Goal: Information Seeking & Learning: Find specific fact

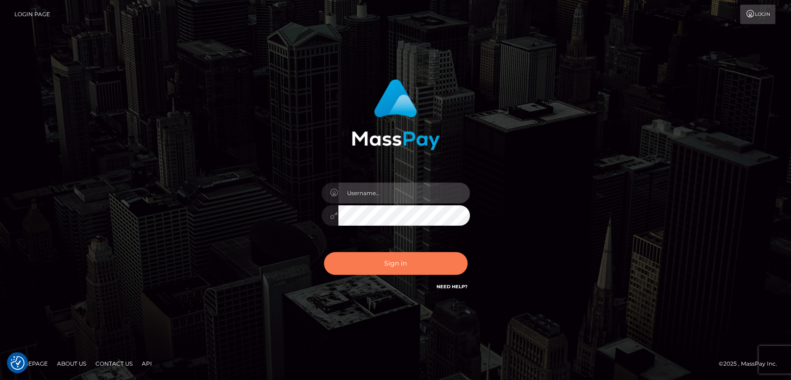
type input "nt.es"
click at [362, 272] on button "Sign in" at bounding box center [396, 263] width 144 height 23
type input "[DOMAIN_NAME]"
click at [362, 272] on button "Sign in" at bounding box center [396, 263] width 144 height 23
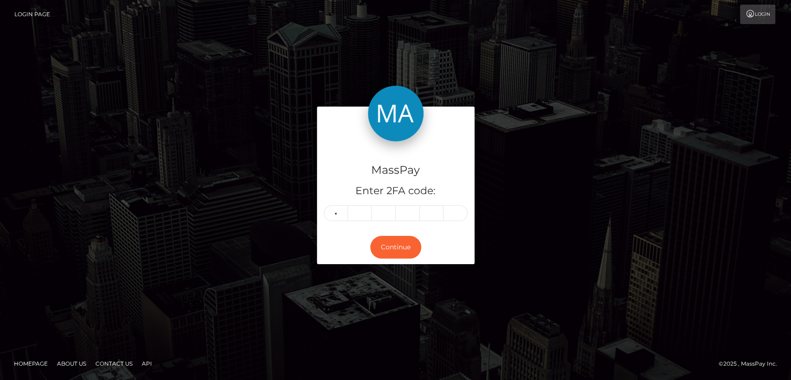
type input "9"
type input "1"
type input "5"
type input "4"
type input "9"
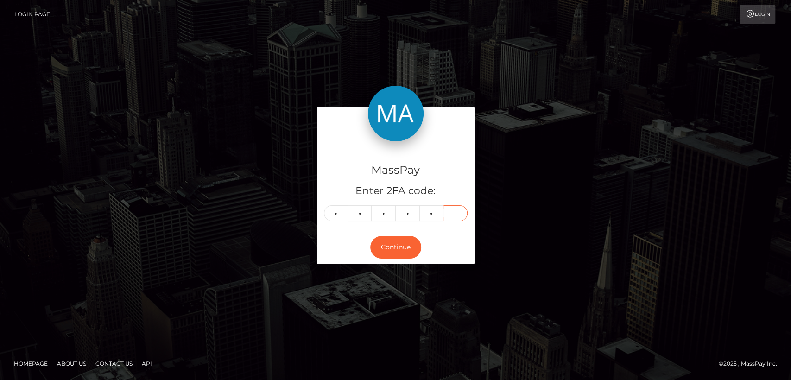
type input "5"
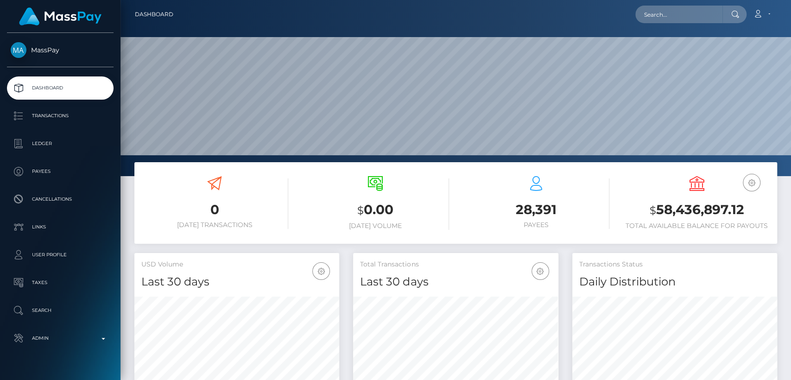
scroll to position [164, 205]
click at [682, 19] on input "text" at bounding box center [679, 15] width 87 height 18
paste input "goddessava1@hotmail.com"
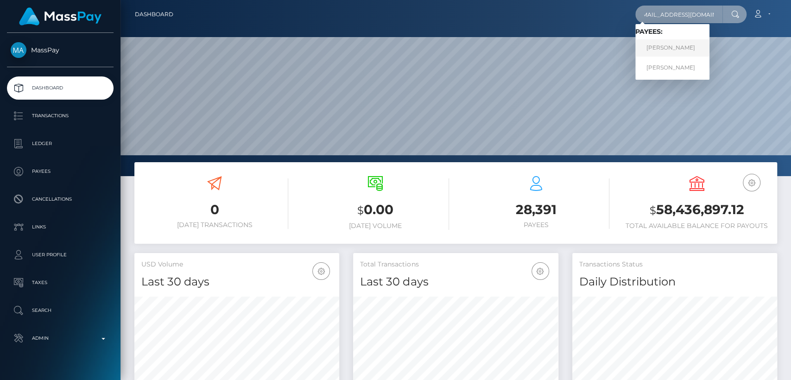
type input "goddessava1@hotmail.com"
click at [677, 51] on link "Kirsty Renouf" at bounding box center [673, 47] width 74 height 17
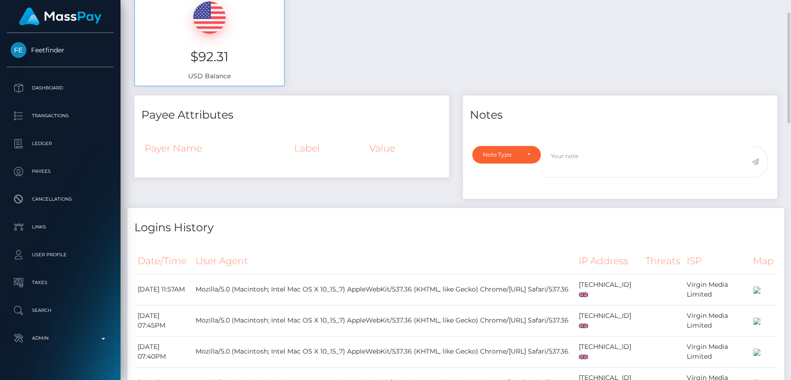
scroll to position [236, 0]
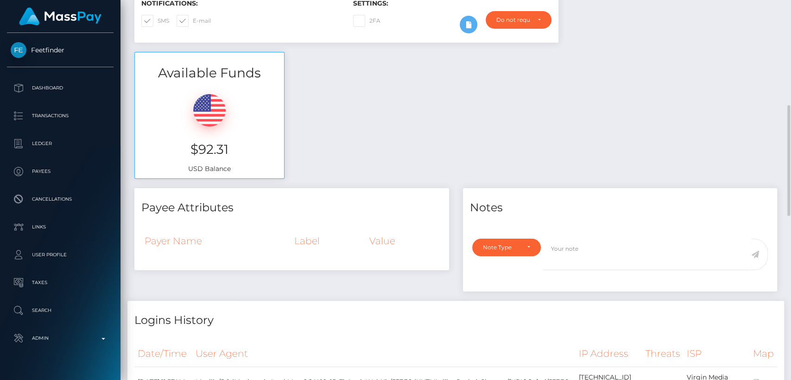
click at [237, 144] on h3 "$92.31" at bounding box center [209, 149] width 135 height 18
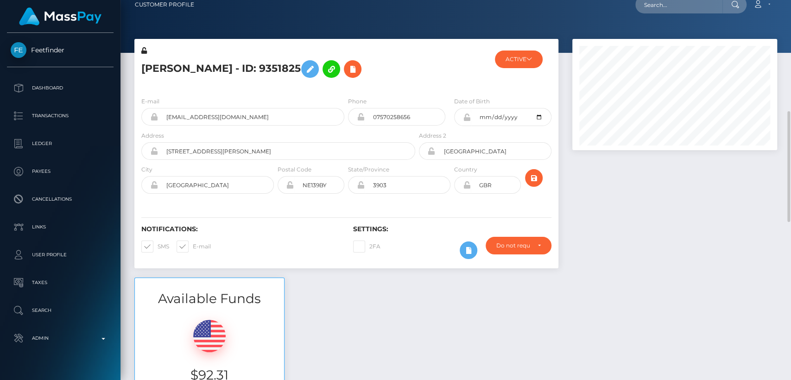
scroll to position [0, 0]
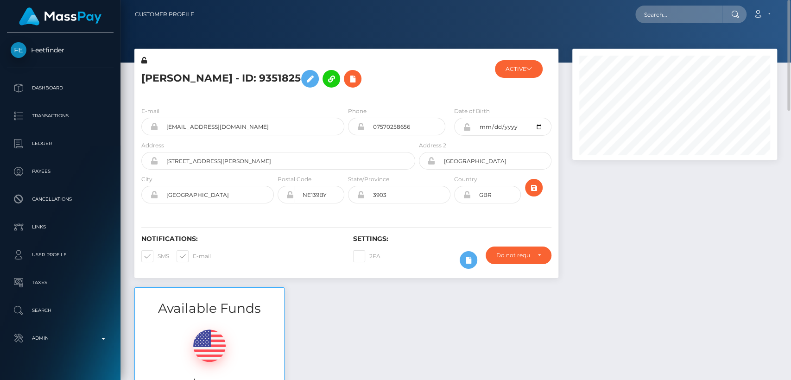
click at [155, 81] on h5 "Kirsty Renouf - ID: 9351825" at bounding box center [275, 78] width 269 height 27
copy h5 "Kirsty"
click at [306, 265] on div "Notifications: SMS E-mail" at bounding box center [240, 254] width 212 height 38
click at [655, 15] on input "text" at bounding box center [679, 15] width 87 height 18
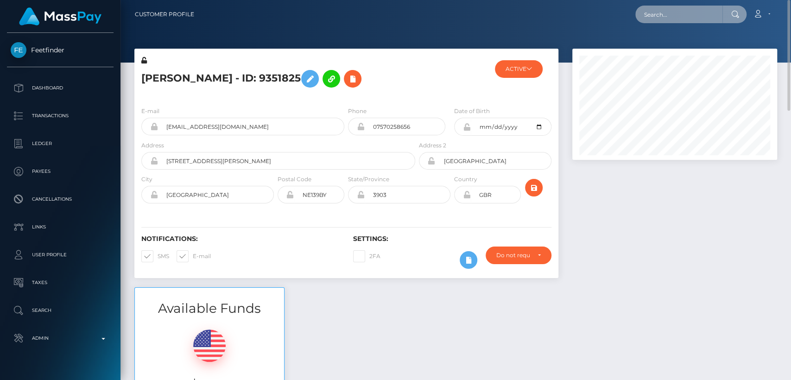
paste input "kimberleyrose-wood@hotmail.com"
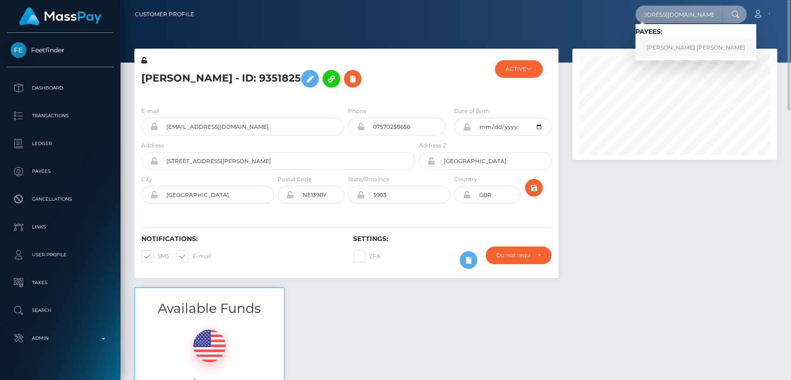
type input "kimberleyrose-wood@hotmail.com"
click at [668, 41] on link "KIMBERLEY DARLENE ROSE-WOOD" at bounding box center [696, 47] width 121 height 17
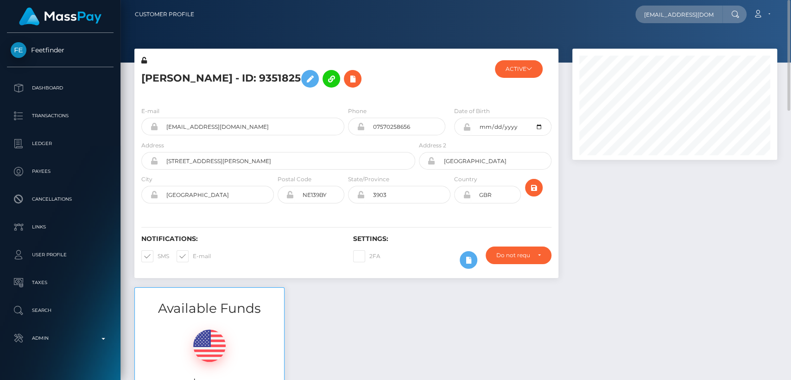
click at [668, 41] on div at bounding box center [456, 31] width 671 height 63
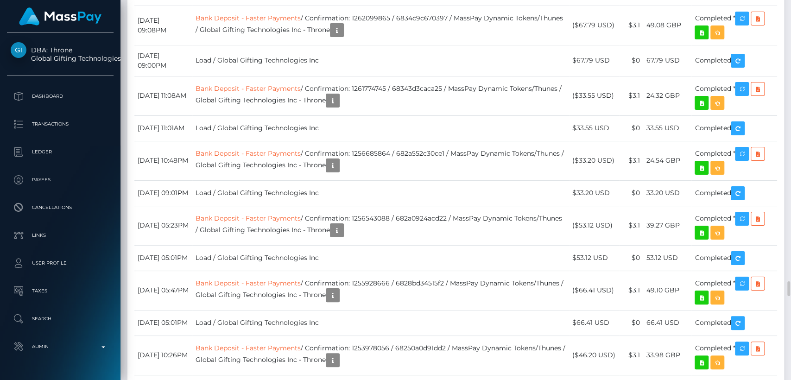
scroll to position [7488, 0]
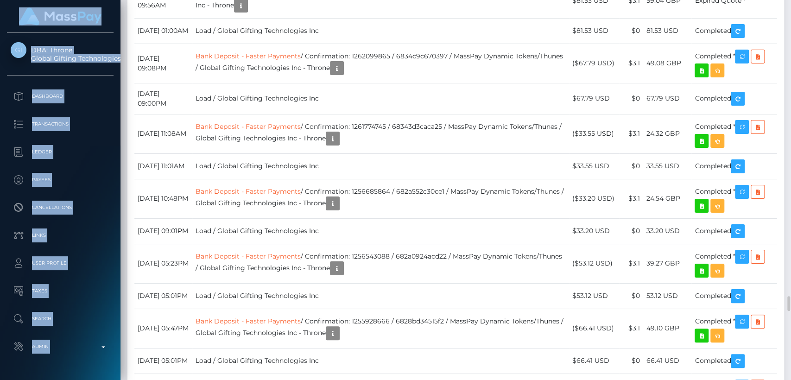
drag, startPoint x: 354, startPoint y: 111, endPoint x: 0, endPoint y: 400, distance: 456.7
click at [0, 380] on html "DBA: Throne Global Gifting Technologies Inc Dashboard Transactions Ledger Payee…" at bounding box center [395, 190] width 791 height 380
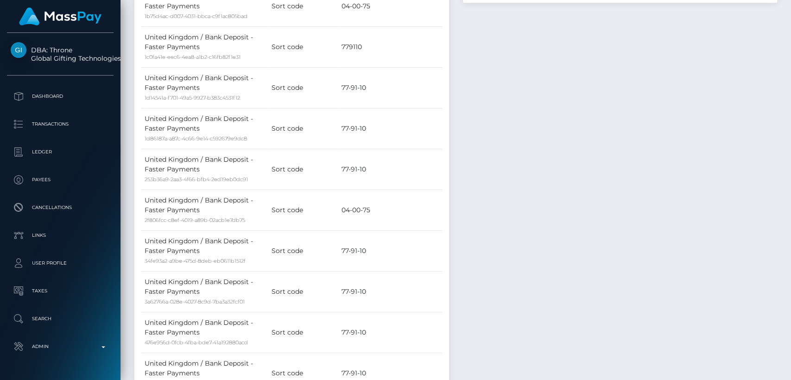
scroll to position [0, 0]
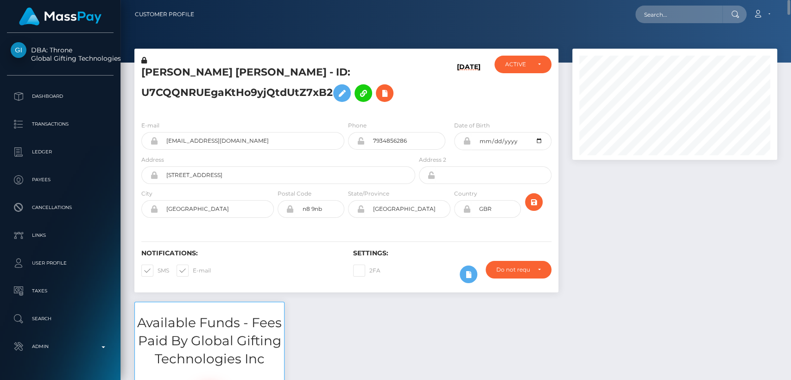
click at [162, 74] on h5 "KIMBERLEY DARLENE ROSE-WOOD - ID: U7CQQNRUEgaKtHo9yjQtdUtZ7xB2" at bounding box center [275, 85] width 269 height 41
copy h5 "KIMBERLEY"
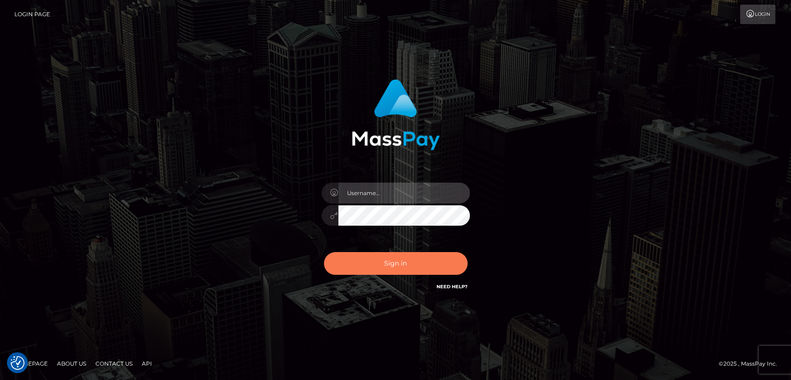
type input "nt.es"
click at [396, 258] on button "Sign in" at bounding box center [396, 263] width 144 height 23
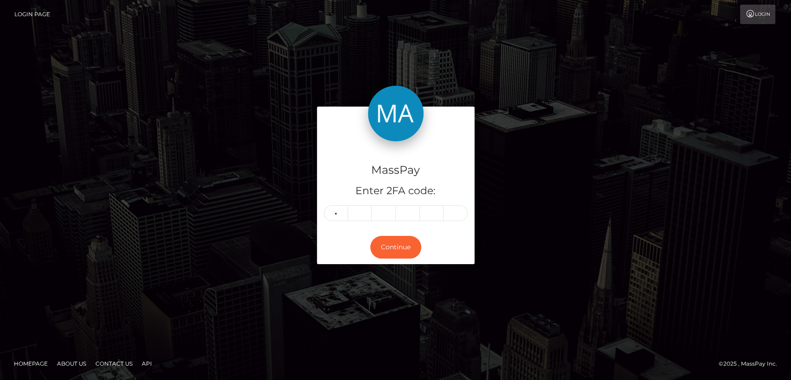
type input "3"
type input "4"
type input "8"
type input "6"
type input "9"
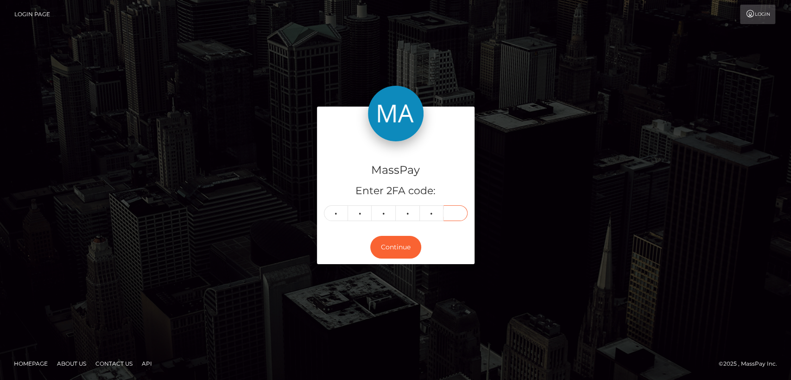
type input "4"
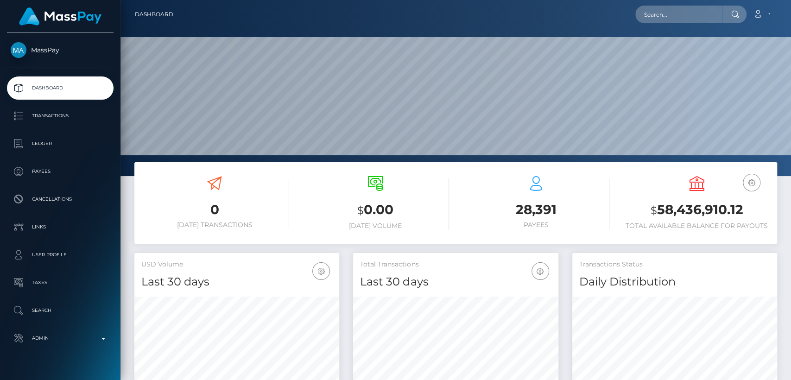
scroll to position [164, 205]
click at [706, 15] on input "text" at bounding box center [679, 15] width 87 height 18
paste input "[EMAIL_ADDRESS][DOMAIN_NAME]"
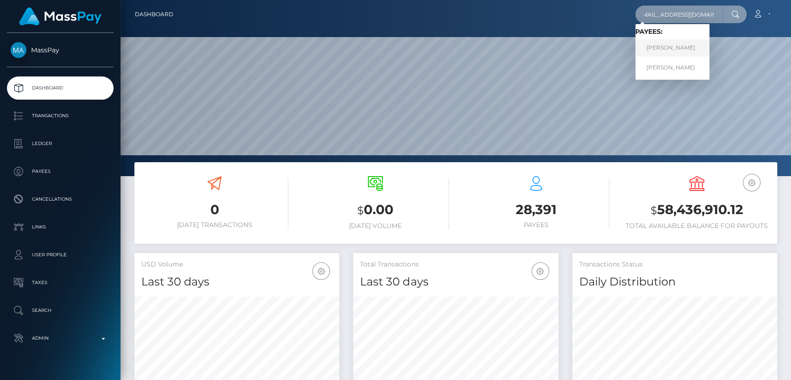
type input "[EMAIL_ADDRESS][DOMAIN_NAME]"
click at [683, 49] on link "Kirsty Renouf" at bounding box center [673, 47] width 74 height 17
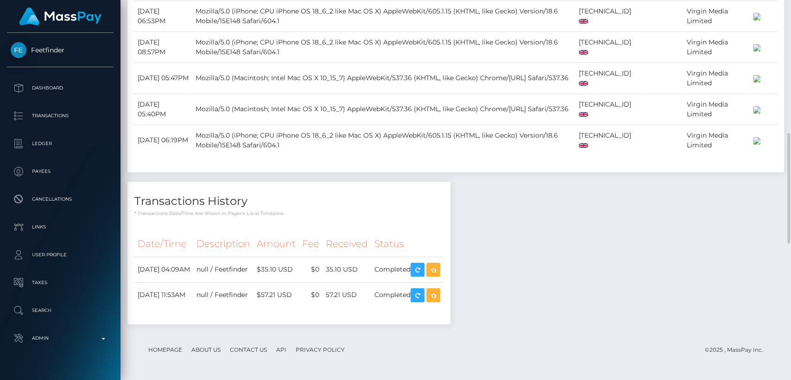
scroll to position [921, 0]
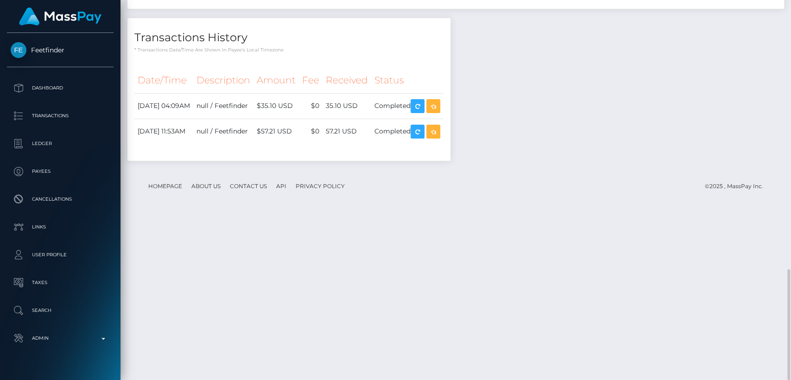
click at [325, 54] on div "Transactions History * Transactions date/time are shown in payee's local timezo…" at bounding box center [288, 36] width 323 height 36
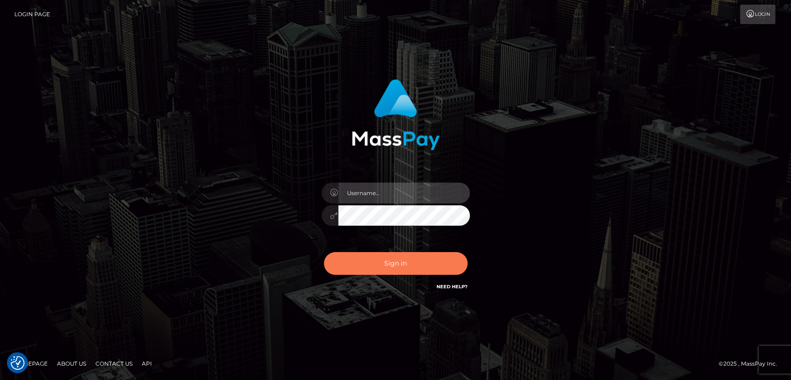
type input "[DOMAIN_NAME]"
click at [390, 268] on button "Sign in" at bounding box center [396, 263] width 144 height 23
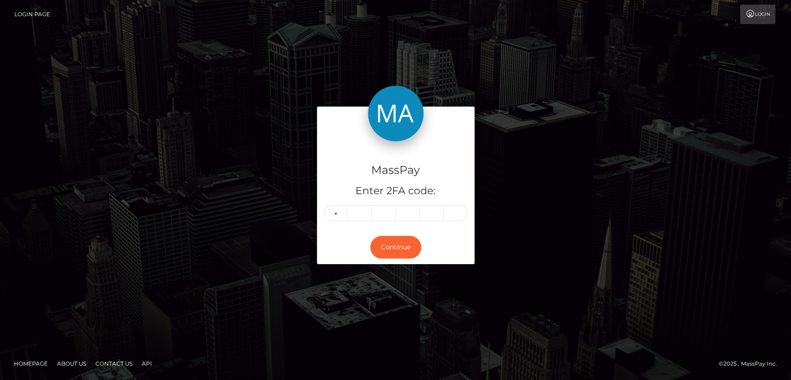
type input "4"
type input "0"
type input "6"
type input "3"
type input "2"
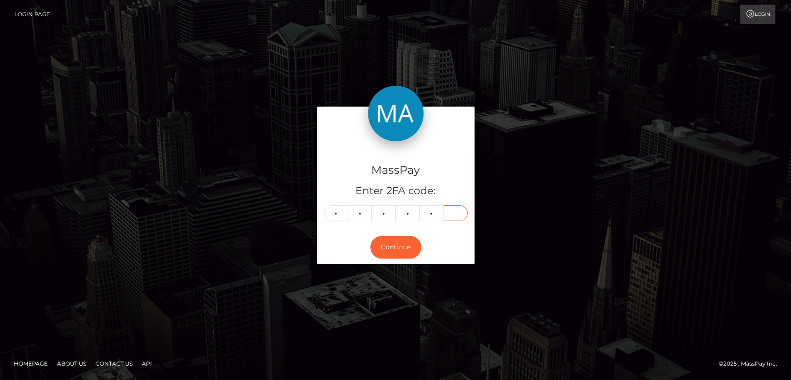
type input "7"
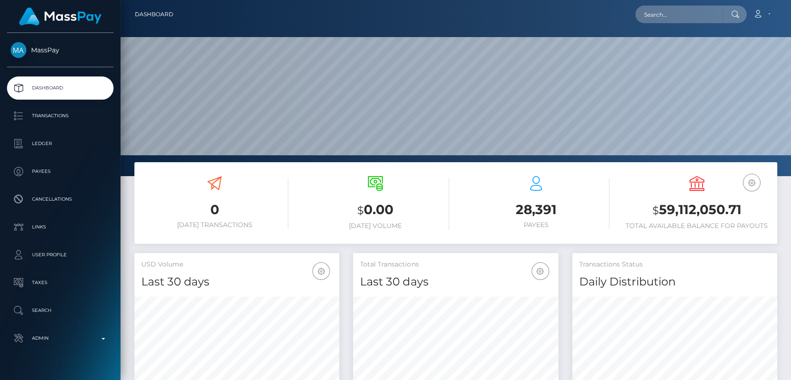
scroll to position [164, 205]
click at [683, 11] on input "text" at bounding box center [679, 15] width 87 height 18
paste input "lainfo.business@gmail.com"
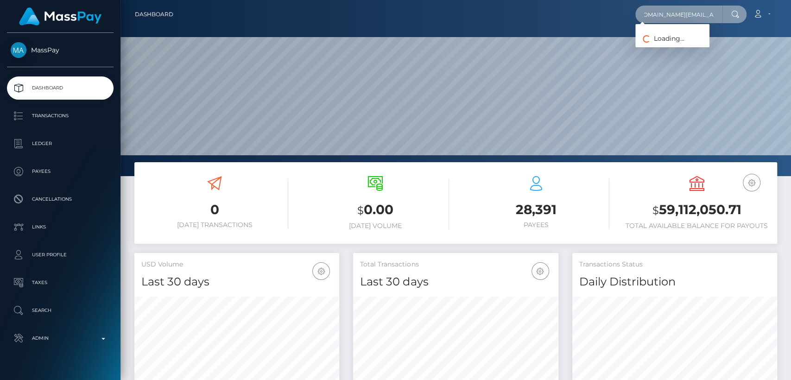
type input "lainfo.business@gmail.com"
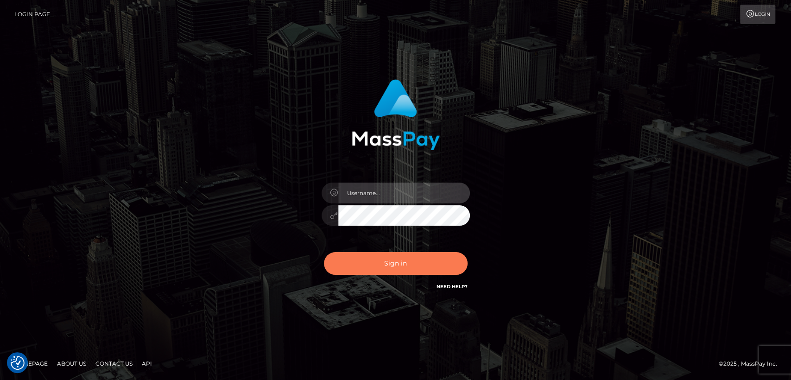
type input "nt.es"
click at [386, 262] on button "Sign in" at bounding box center [396, 263] width 144 height 23
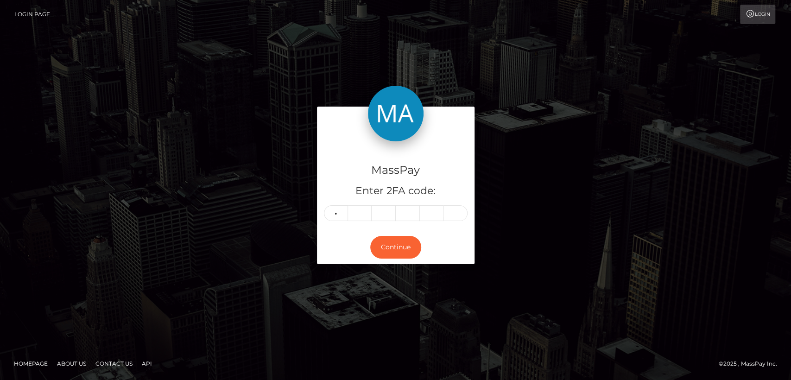
type input "9"
type input "3"
type input "0"
type input "7"
type input "5"
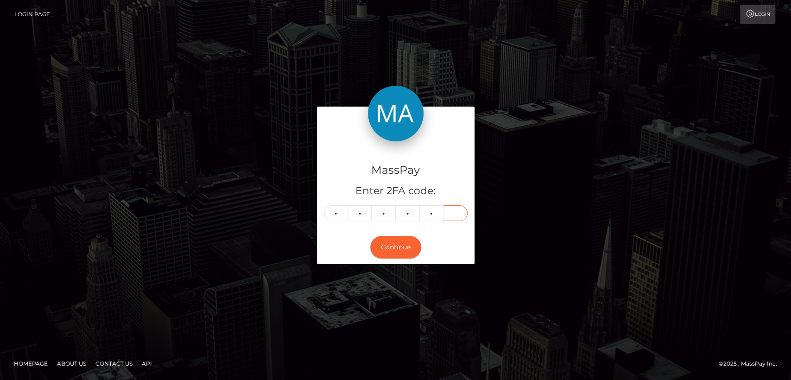
type input "1"
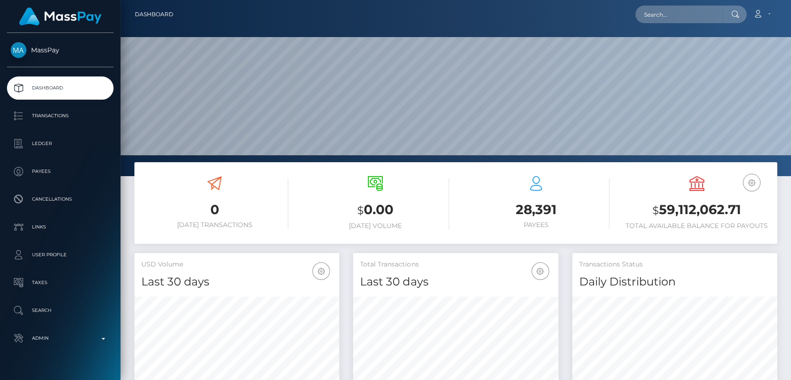
scroll to position [164, 205]
click at [716, 13] on input "text" at bounding box center [679, 15] width 87 height 18
paste input "shahenur23118@gmail.com"
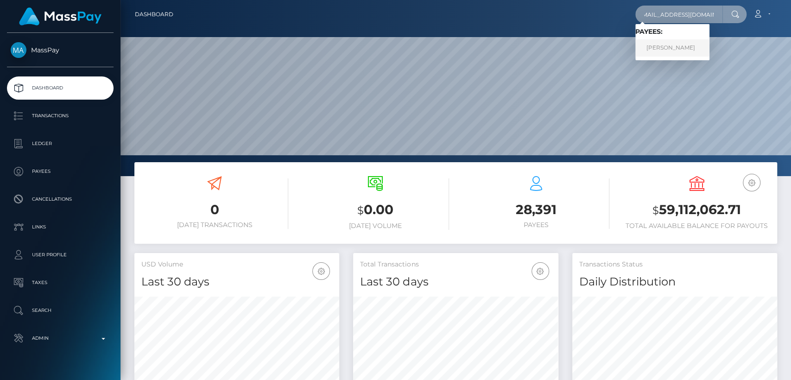
type input "shahenur23118@gmail.com"
click at [697, 43] on link "Shahenur Begom" at bounding box center [673, 47] width 74 height 17
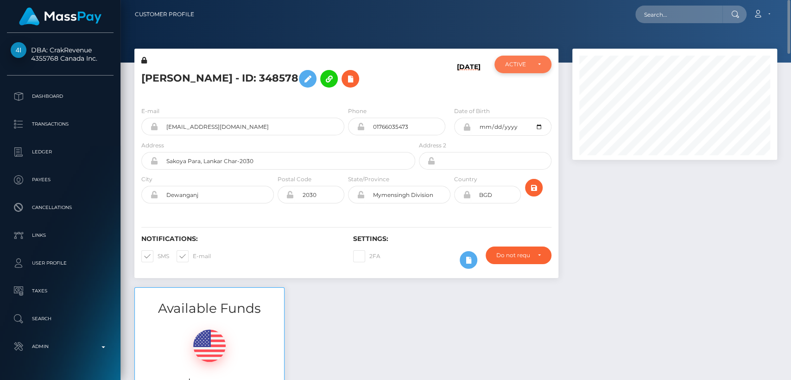
click at [512, 63] on div "ACTIVE" at bounding box center [517, 64] width 25 height 7
click at [427, 101] on div "E-mail shahenur23118@gmail.com Phone 01766035473" at bounding box center [346, 156] width 424 height 114
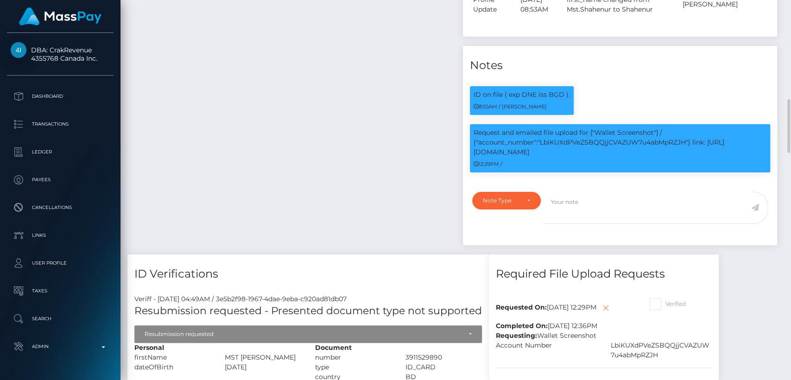
scroll to position [688, 0]
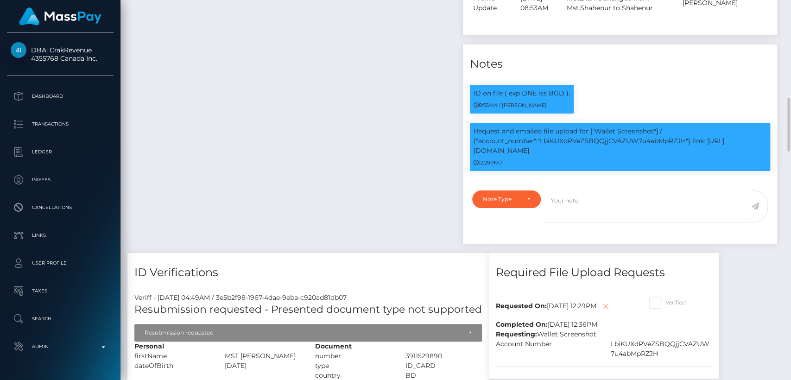
drag, startPoint x: 317, startPoint y: 206, endPoint x: 382, endPoint y: 98, distance: 125.6
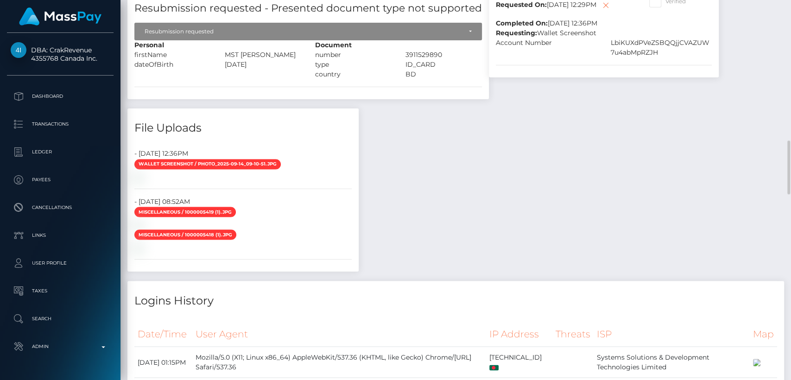
scroll to position [990, 0]
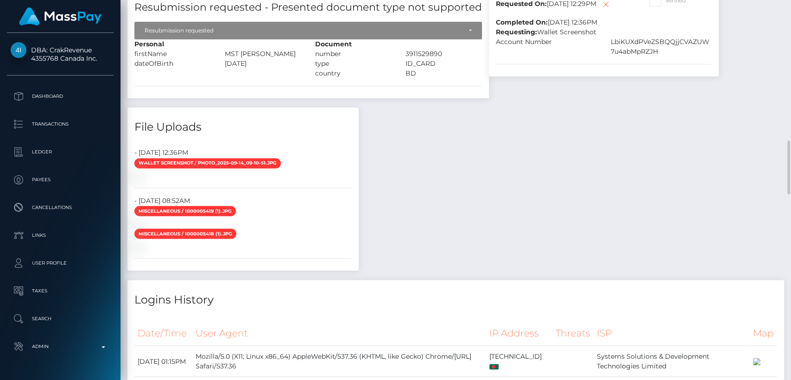
click at [650, 57] on div "LbiKUXdPVeZSBQQjjCVAZUW7u4abMpRZJH" at bounding box center [661, 46] width 115 height 19
copy div "LbiKUXdPVeZSBQQjjCVAZUW7u4abMpRZJH"
click at [142, 180] on img at bounding box center [137, 175] width 7 height 7
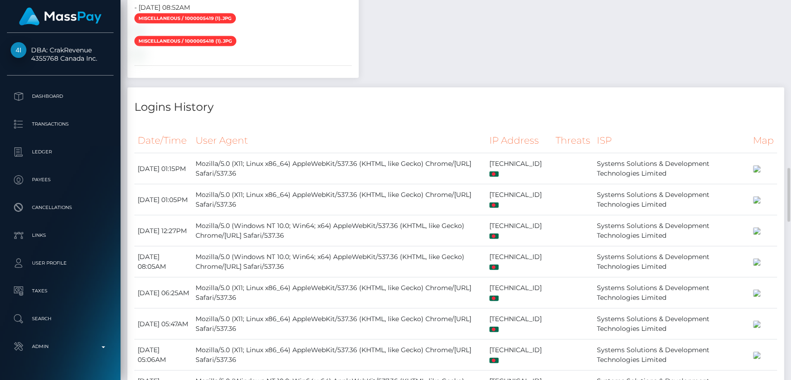
scroll to position [1182, 0]
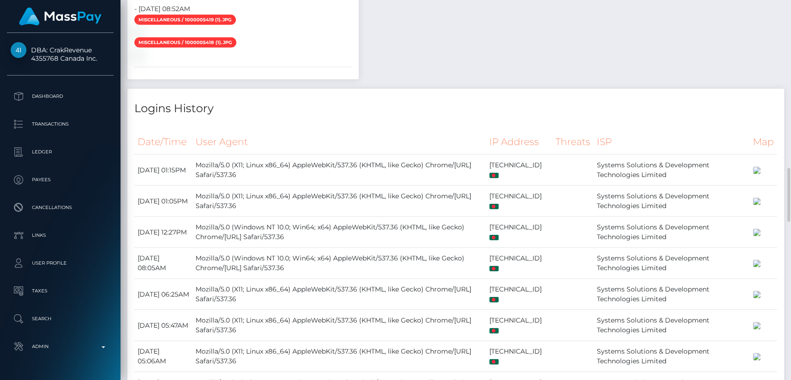
click at [683, 89] on div "Payee Attributes Payer Name Label Value Bangladesh / Bitcoin 7cf72951-a4b3-4810…" at bounding box center [455, 23] width 657 height 1563
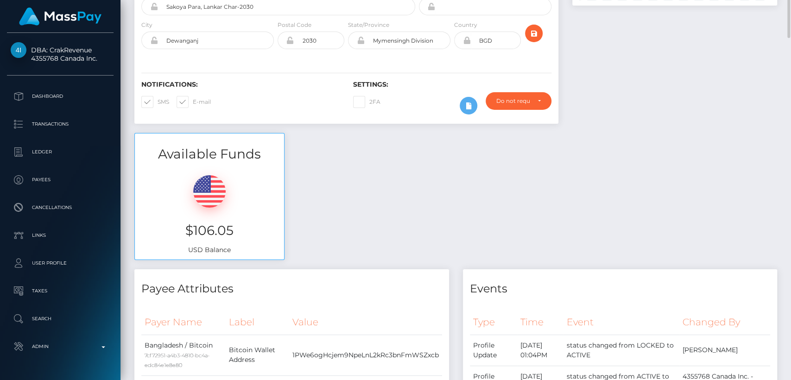
scroll to position [0, 0]
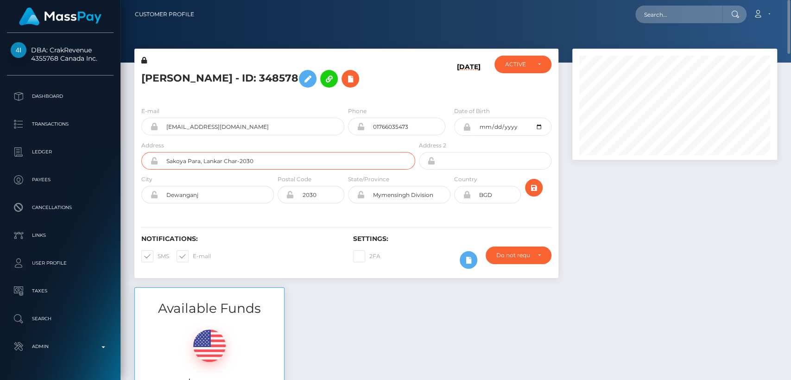
drag, startPoint x: 261, startPoint y: 157, endPoint x: 398, endPoint y: 18, distance: 194.4
click at [398, 18] on div "Customer Profile Loading... Loading..." at bounding box center [456, 190] width 671 height 380
click at [599, 228] on div at bounding box center [675, 168] width 219 height 239
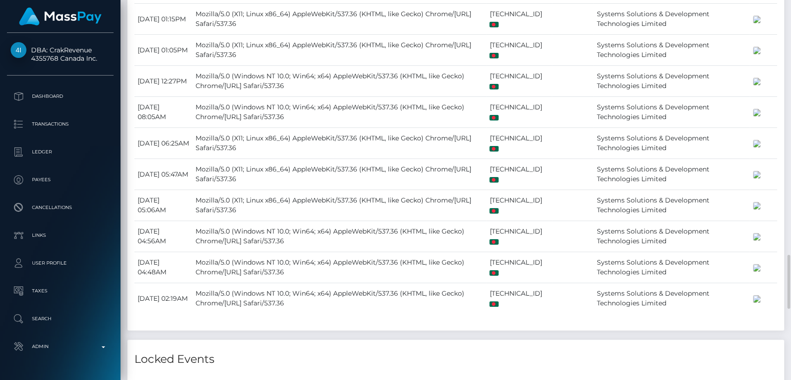
scroll to position [1427, 0]
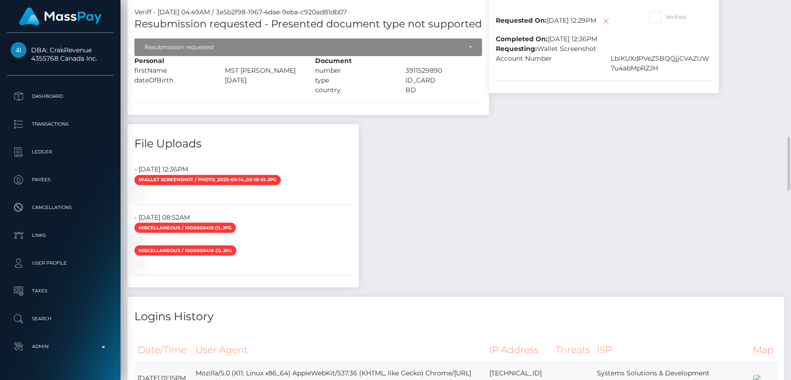
scroll to position [972, 0]
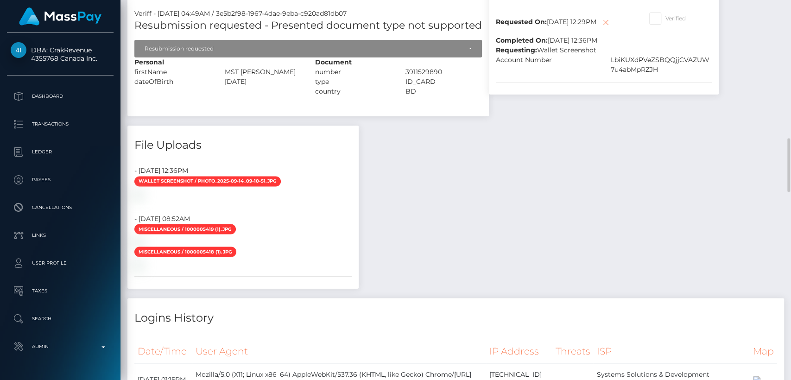
click at [567, 75] on div "Account Number" at bounding box center [546, 64] width 115 height 19
drag, startPoint x: 538, startPoint y: 68, endPoint x: 663, endPoint y: 91, distance: 127.8
click at [663, 91] on div "Requested On: September 17, 2025 12:29PM Completed On: September 17, 2025 12:36…" at bounding box center [604, 48] width 230 height 93
copy div "Wallet Screenshot Account Number LbiKUXdPVeZSBQQjjCVAZUW7u4abMpRZJH"
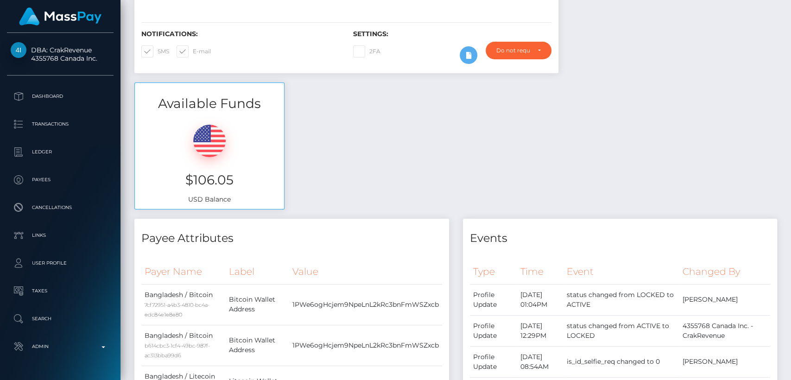
scroll to position [0, 0]
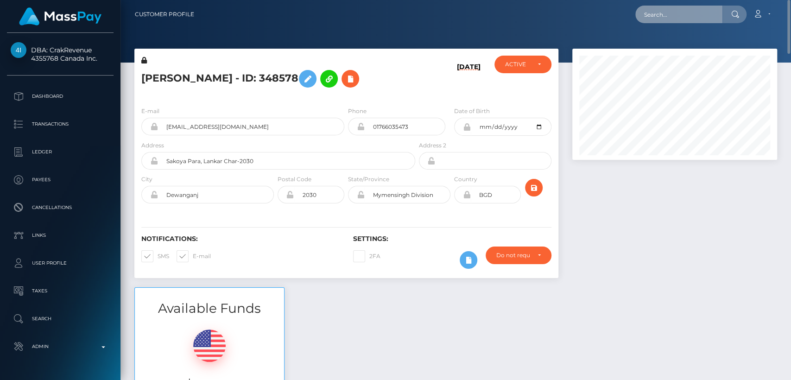
click at [684, 16] on input "text" at bounding box center [679, 15] width 87 height 18
paste input "troygreenxo@gmail.com"
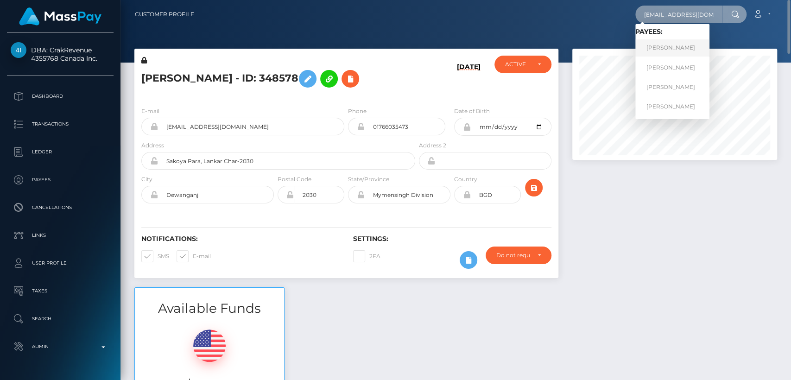
type input "[EMAIL_ADDRESS][DOMAIN_NAME]"
click at [679, 47] on link "Samuel Steinberg" at bounding box center [673, 47] width 74 height 17
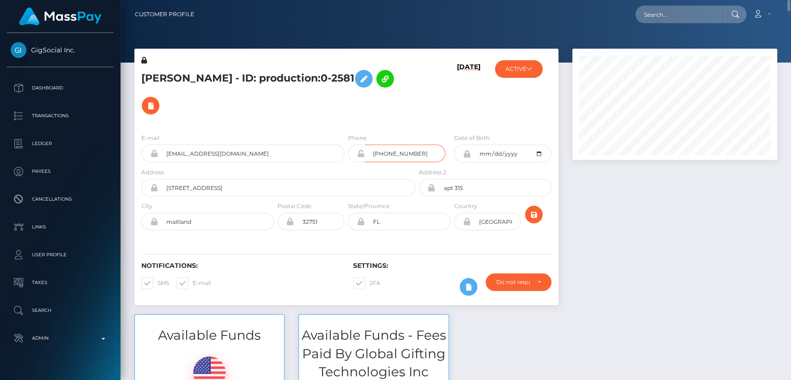
click at [391, 154] on input "+14807720996" at bounding box center [405, 154] width 81 height 18
click at [416, 120] on div "Samuel Steinberg - ID: production:0-2581" at bounding box center [275, 91] width 283 height 70
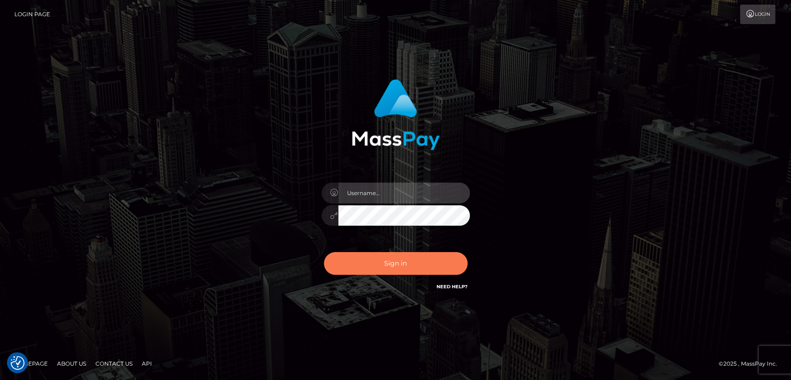
type input "nt.es"
click at [372, 271] on button "Sign in" at bounding box center [396, 263] width 144 height 23
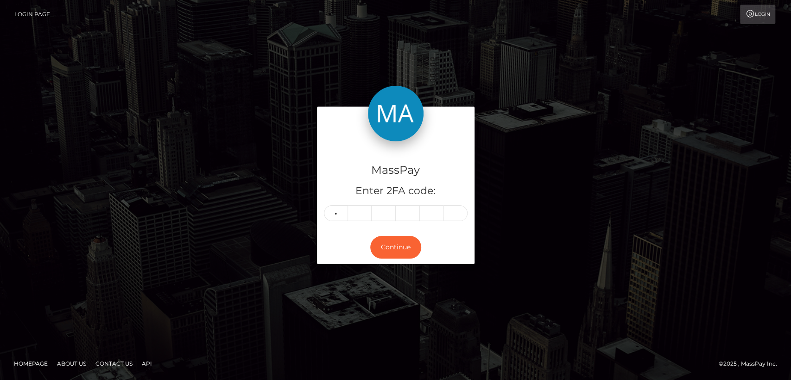
type input "5"
type input "6"
type input "1"
type input "8"
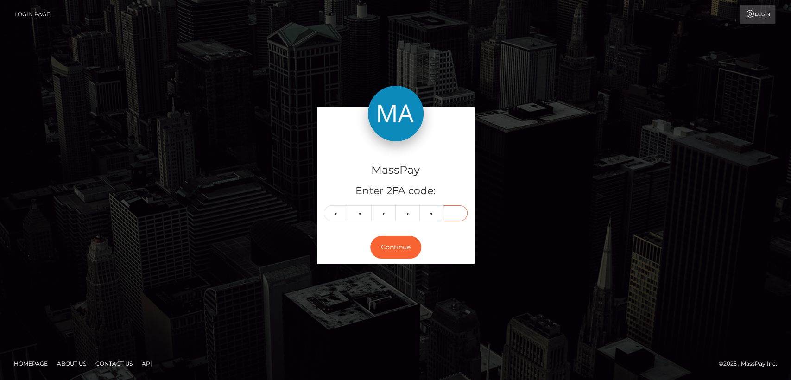
type input "0"
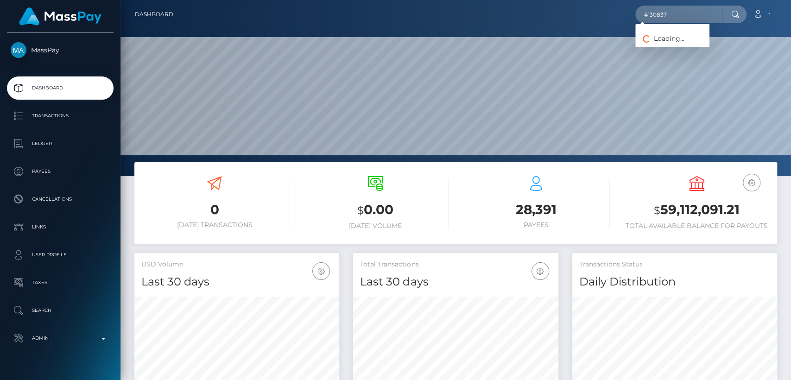
scroll to position [164, 205]
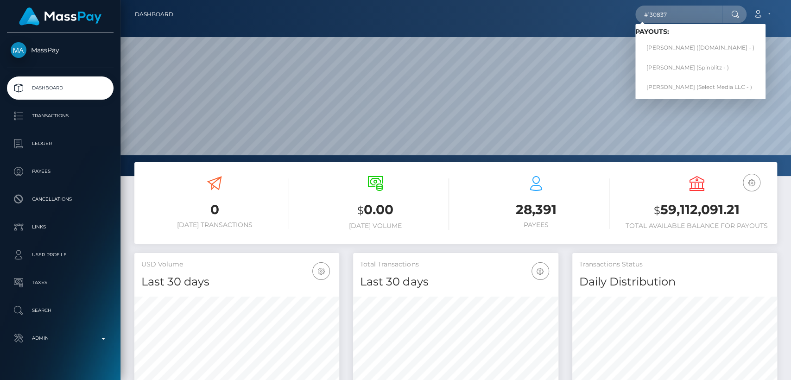
type input "#130837"
click at [654, 15] on input "#130837" at bounding box center [679, 15] width 87 height 18
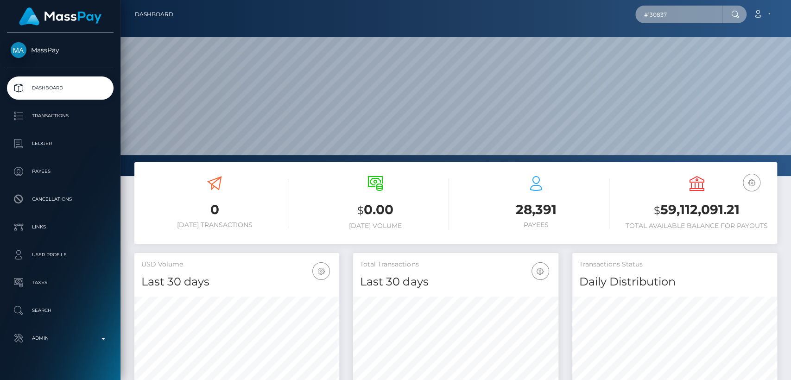
click at [654, 15] on input "#130837" at bounding box center [679, 15] width 87 height 18
click at [655, 19] on input "text" at bounding box center [679, 15] width 87 height 18
paste input "[PERSON_NAME][EMAIL_ADDRESS][DOMAIN_NAME]"
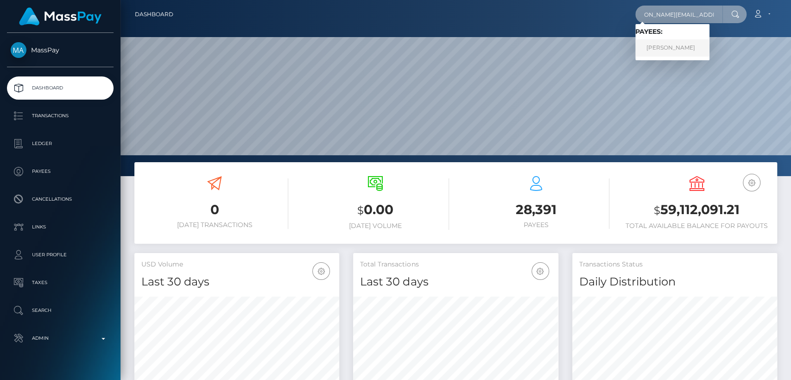
type input "[PERSON_NAME][EMAIL_ADDRESS][DOMAIN_NAME]"
click at [660, 50] on link "[PERSON_NAME]" at bounding box center [673, 47] width 74 height 17
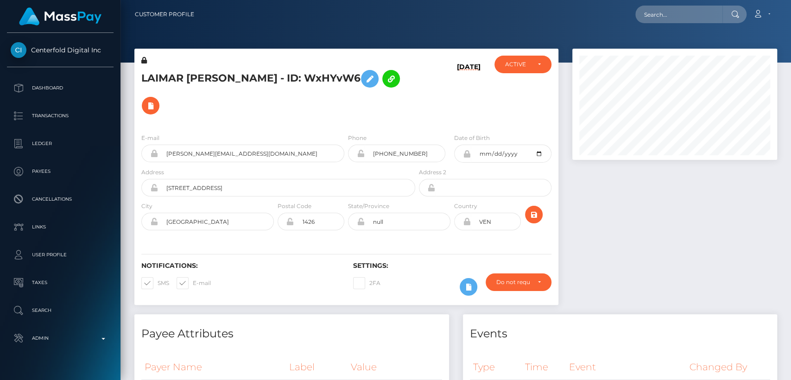
scroll to position [111, 205]
click at [514, 60] on div "ACTIVE" at bounding box center [523, 65] width 57 height 18
click at [419, 126] on div "E-mail sosa.lamaravillosa@gmail.com Phone Address" at bounding box center [346, 183] width 424 height 114
click at [663, 15] on input "text" at bounding box center [679, 15] width 87 height 18
paste input "[EMAIL_ADDRESS][DOMAIN_NAME]"
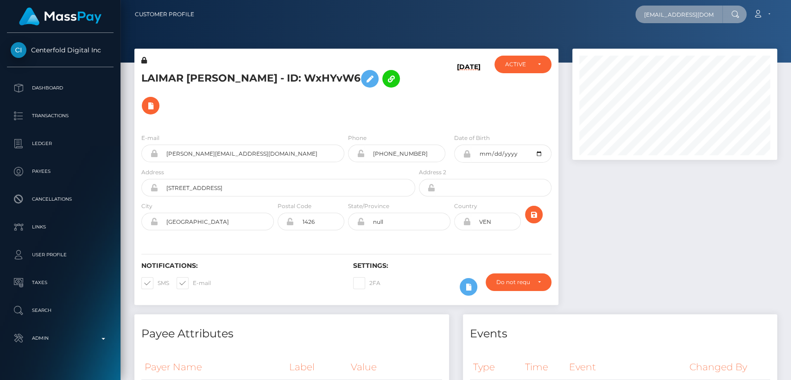
scroll to position [0, 12]
type input "[EMAIL_ADDRESS][DOMAIN_NAME]"
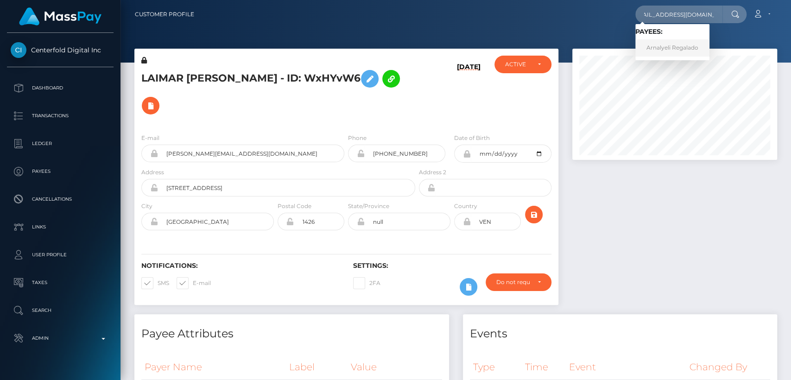
scroll to position [0, 0]
click at [655, 44] on link "Arnalyeli Regalado" at bounding box center [673, 47] width 74 height 17
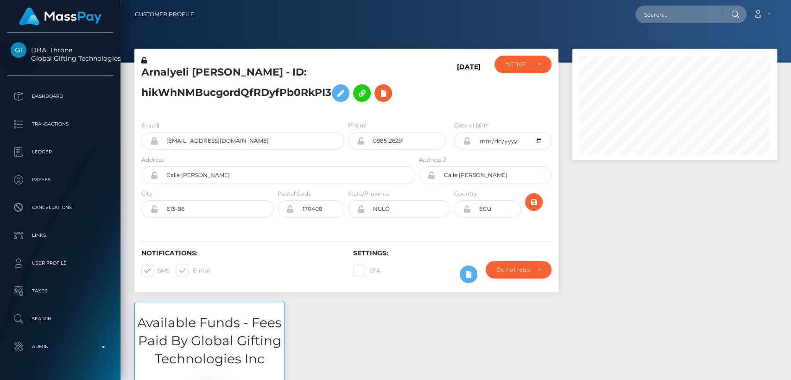
scroll to position [111, 205]
click at [664, 19] on input "text" at bounding box center [679, 15] width 87 height 18
click at [132, 178] on div "Arnalyeli [PERSON_NAME] - ID: hikWhNMBucgordQfRDyfPb0RkPI3 [DATE] ACTIVE CLOSED…" at bounding box center [346, 175] width 438 height 253
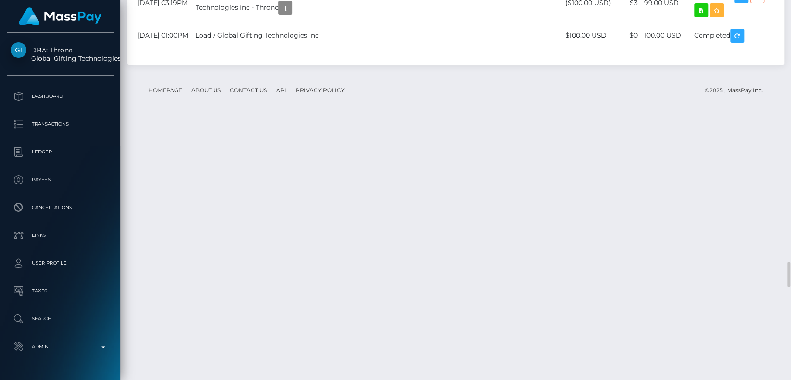
click at [739, 199] on div "Force status update" at bounding box center [735, 193] width 68 height 17
click at [743, 120] on body "DBA: Throne Global Gifting Technologies Inc Dashboard Transactions Ledger Payees" at bounding box center [395, 190] width 791 height 380
click at [733, 120] on div "Force status update" at bounding box center [735, 114] width 68 height 17
click at [410, 249] on div "Additional Info" at bounding box center [417, 244] width 60 height 17
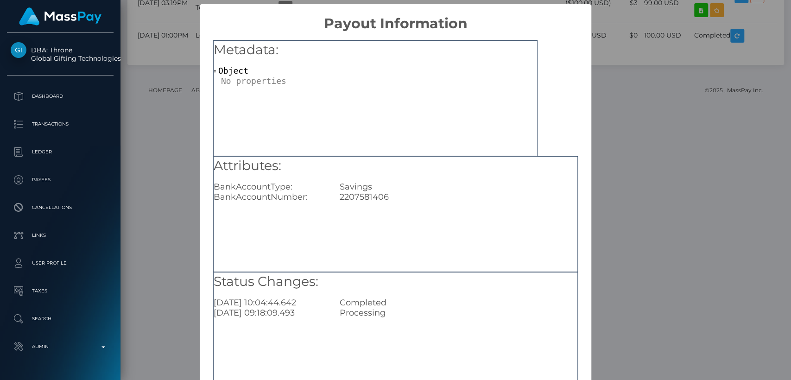
click at [347, 192] on div "2207581406" at bounding box center [459, 197] width 252 height 10
copy div "2207581406"
click at [665, 221] on div "× Payout Information Metadata: Object Attributes: BankAccountType: Savings Bank…" at bounding box center [395, 190] width 791 height 380
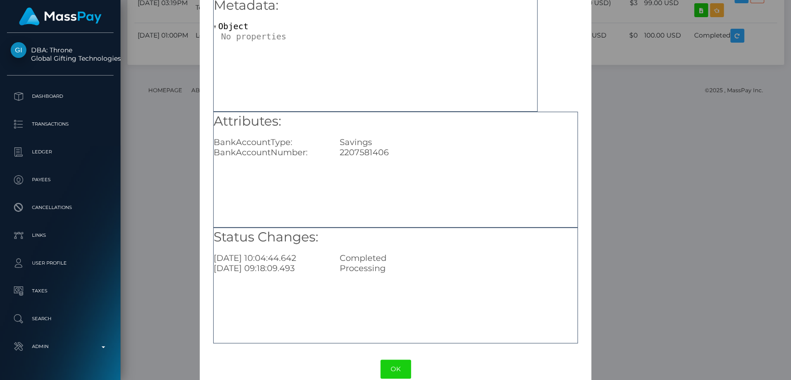
scroll to position [61, 0]
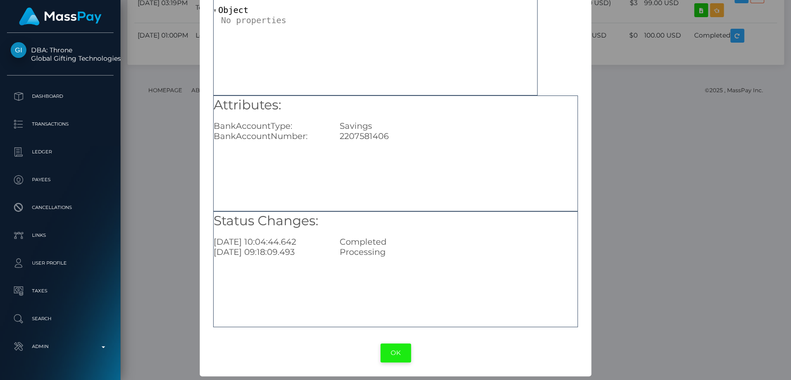
click at [390, 355] on button "OK" at bounding box center [396, 353] width 31 height 19
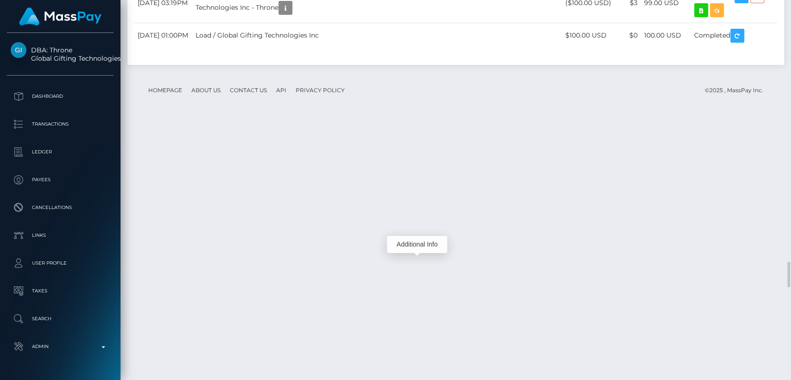
scroll to position [111, 205]
click at [413, 203] on div "Additional Info" at bounding box center [417, 205] width 60 height 17
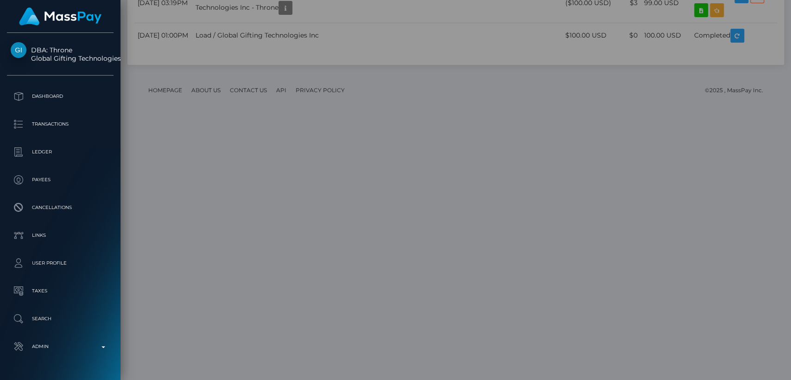
scroll to position [0, 0]
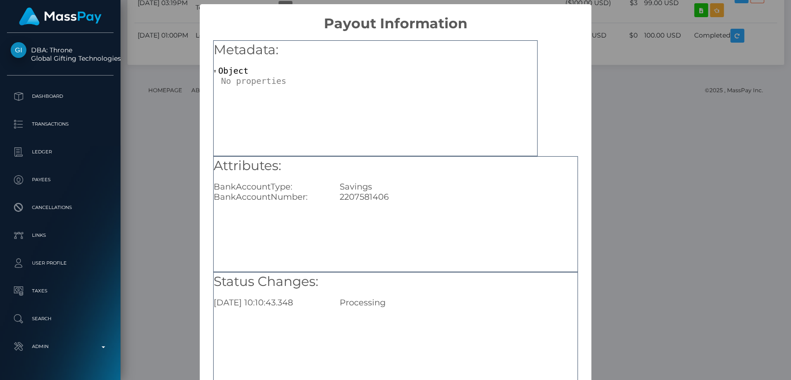
click at [619, 201] on div "× Payout Information Metadata: Object Attributes: BankAccountType: Savings Bank…" at bounding box center [395, 190] width 791 height 380
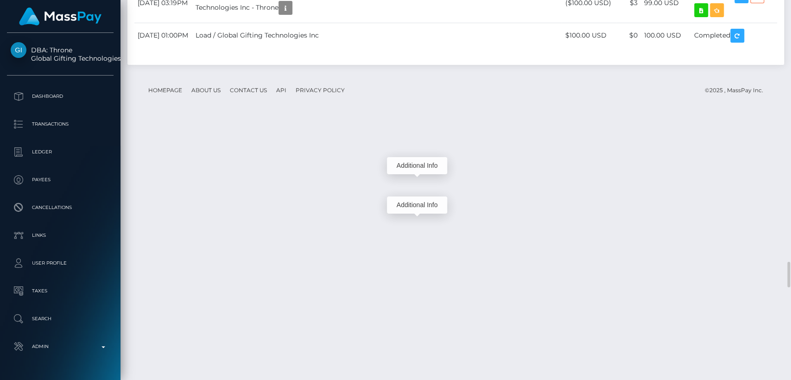
scroll to position [111, 205]
click at [408, 168] on div "Additional Info" at bounding box center [417, 165] width 60 height 17
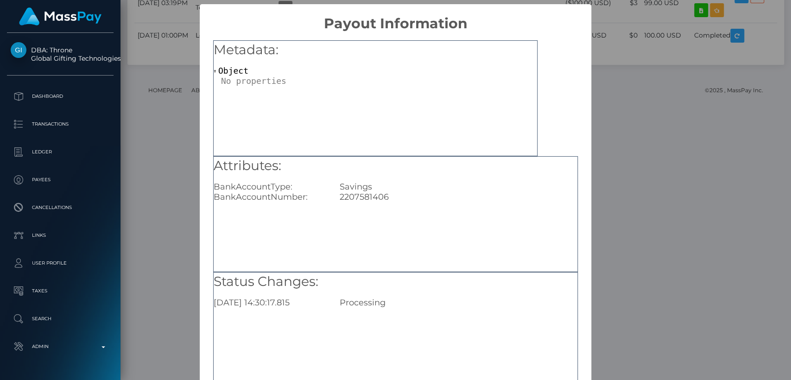
scroll to position [0, 0]
click at [633, 179] on div "× Payout Information Metadata: Object Attributes: BankAccountType: Savings Bank…" at bounding box center [395, 190] width 791 height 380
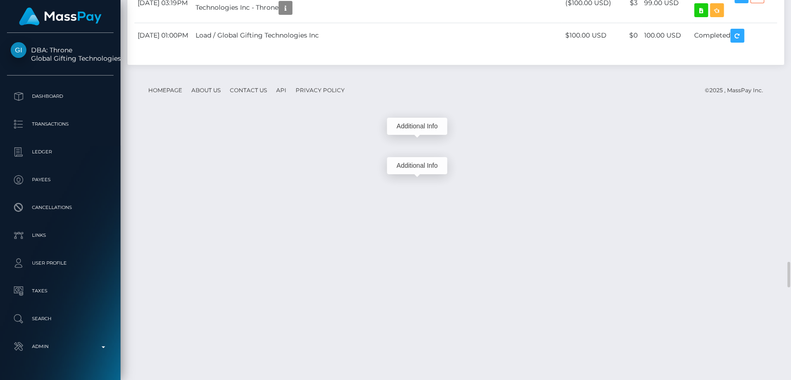
scroll to position [111, 205]
click at [415, 127] on div "Additional Info" at bounding box center [417, 126] width 60 height 17
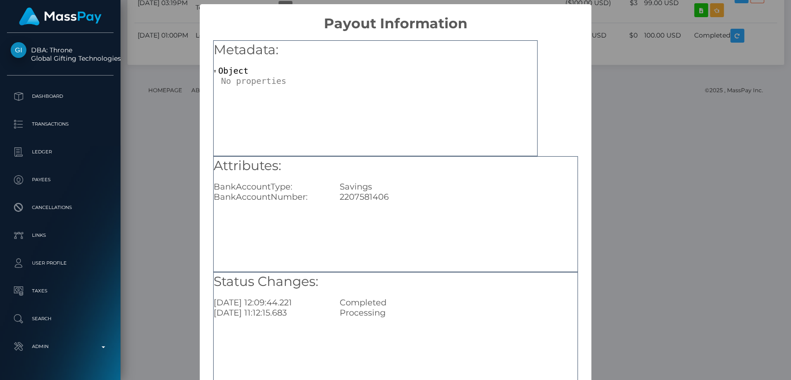
scroll to position [0, 0]
click at [645, 153] on div "× Payout Information Metadata: Object Attributes: BankAccountType: Savings Bank…" at bounding box center [395, 190] width 791 height 380
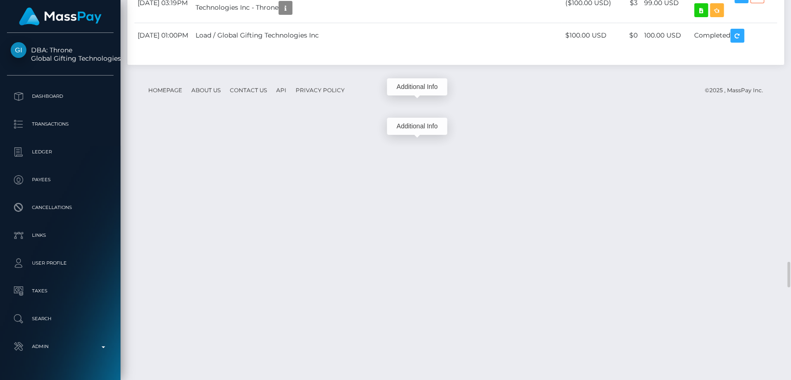
scroll to position [111, 205]
click at [415, 91] on div "Additional Info" at bounding box center [417, 86] width 60 height 17
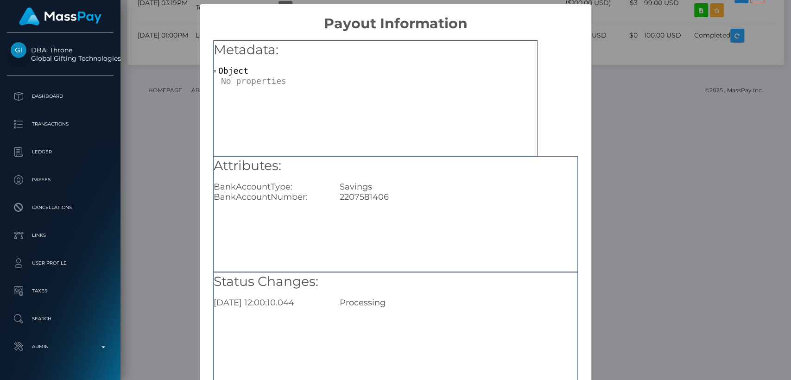
click at [671, 105] on div "× Payout Information Metadata: Object Attributes: BankAccountType: Savings Bank…" at bounding box center [395, 190] width 791 height 380
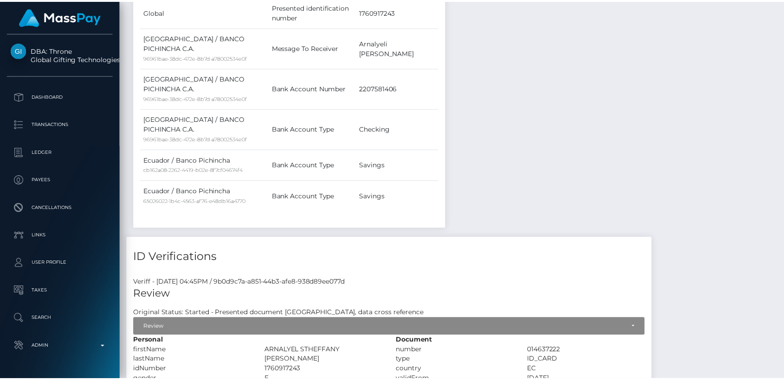
scroll to position [0, 0]
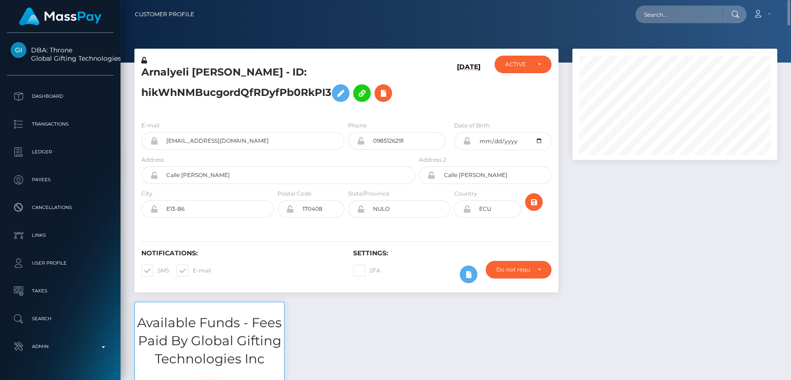
click at [167, 78] on h5 "Arnalyeli Regalado - ID: hikWhNMBucgordQfRDyfPb0RkPI3" at bounding box center [275, 85] width 269 height 41
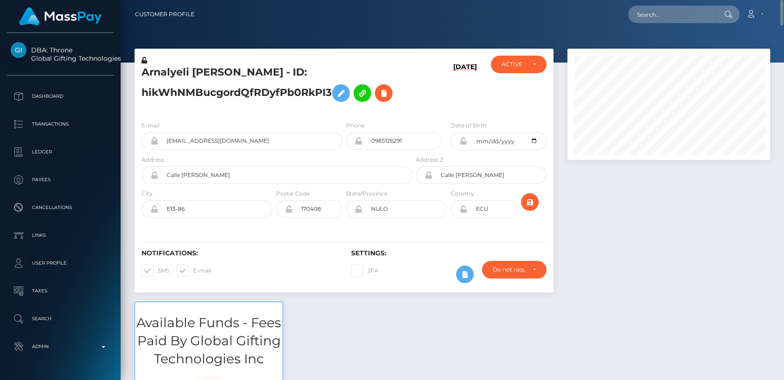
scroll to position [111, 202]
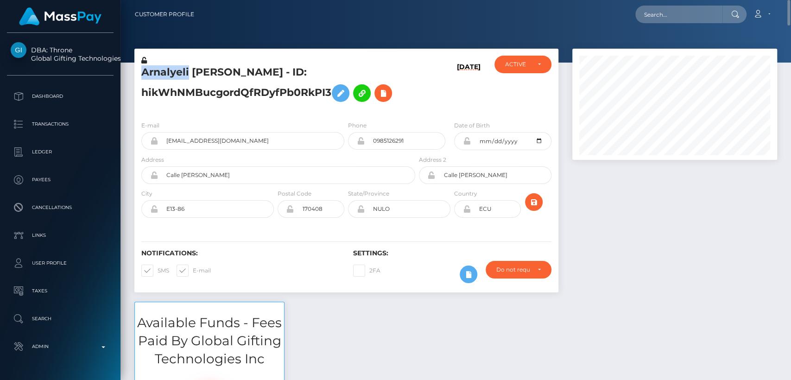
click at [167, 78] on h5 "Arnalyeli Regalado - ID: hikWhNMBucgordQfRDyfPb0RkPI3" at bounding box center [275, 85] width 269 height 41
copy h5 "Arnalyeli"
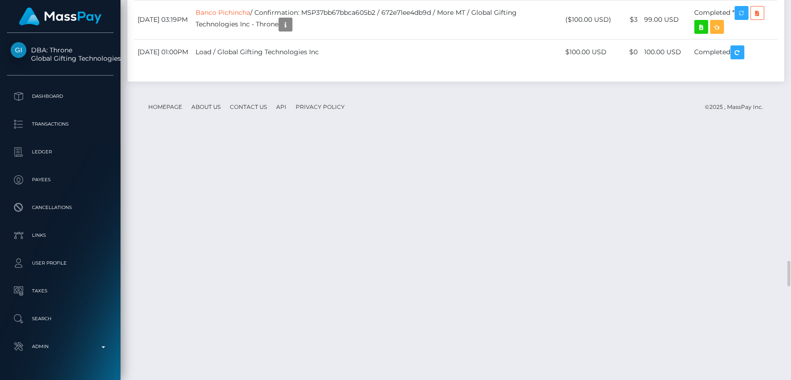
scroll to position [3883, 0]
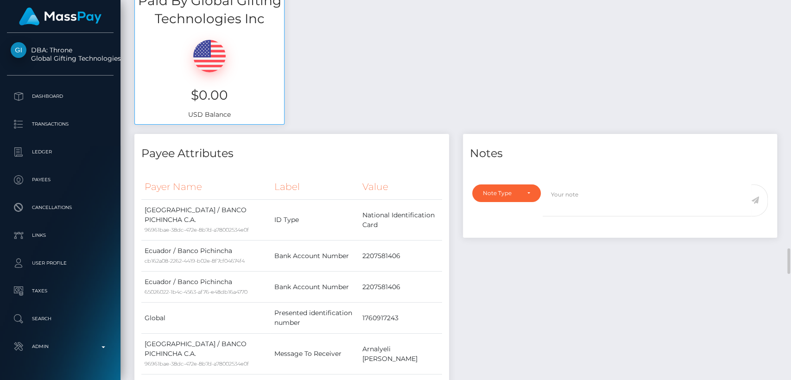
scroll to position [0, 0]
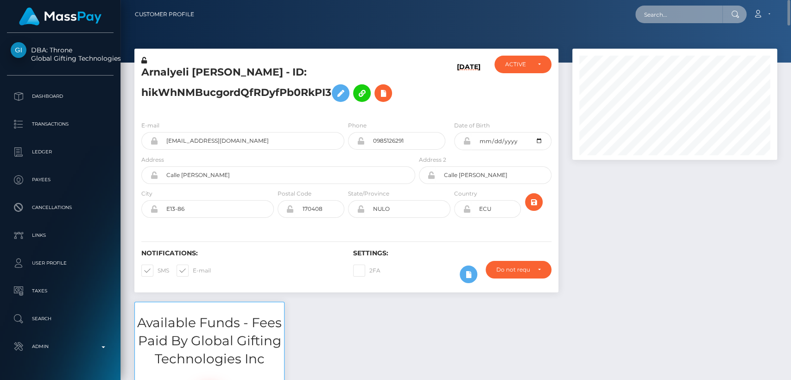
click at [701, 17] on input "text" at bounding box center [679, 15] width 87 height 18
paste input "noreply@notifications.hubspot.com"
type input "noreply@notifications.hubspot.com"
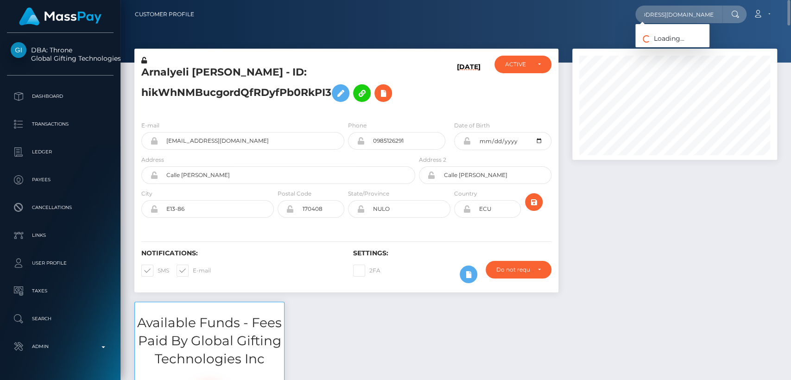
scroll to position [0, 0]
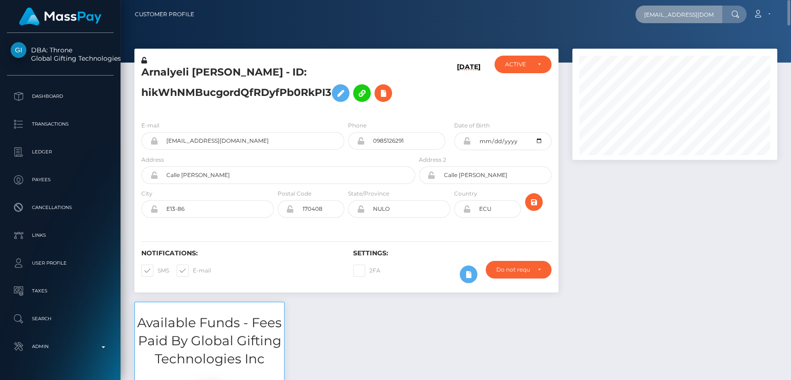
click at [703, 16] on input "noreply@notifications.hubspot.com" at bounding box center [679, 15] width 87 height 18
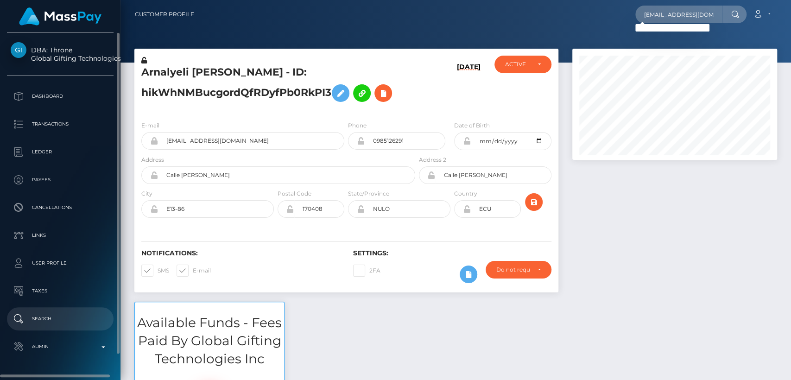
click at [56, 316] on p "Search" at bounding box center [60, 319] width 99 height 14
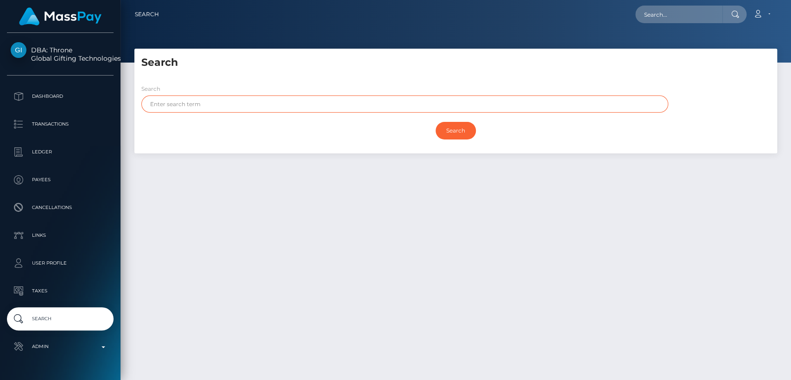
click at [305, 111] on input "text" at bounding box center [404, 104] width 527 height 17
paste input "[PERSON_NAME]"
type input "[PERSON_NAME]"
click at [436, 122] on input "Search" at bounding box center [456, 131] width 40 height 18
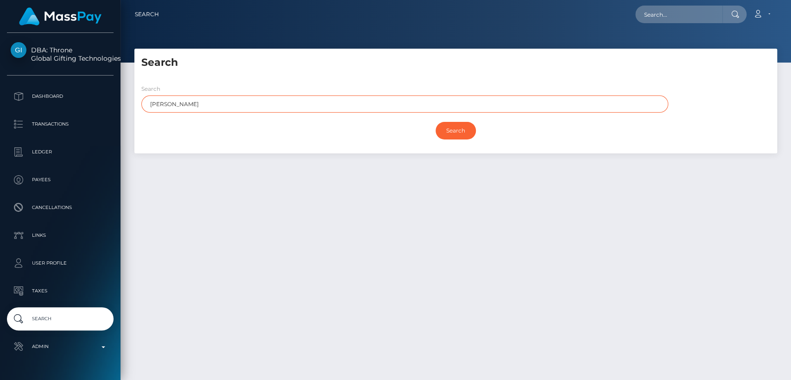
click at [436, 122] on input "Search" at bounding box center [456, 131] width 40 height 18
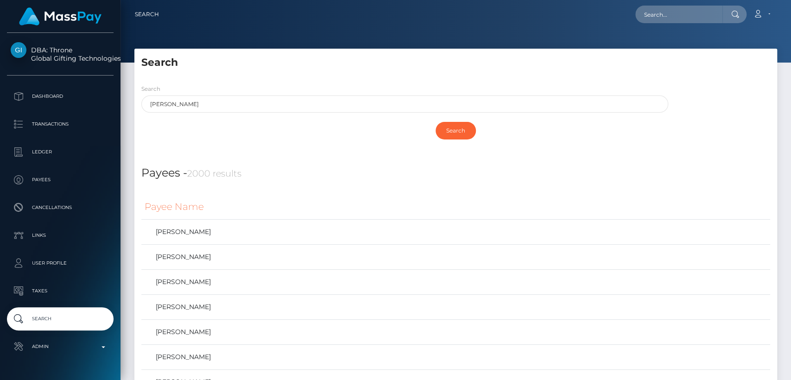
click at [148, 125] on div "Search" at bounding box center [455, 130] width 629 height 27
click at [697, 20] on input "text" at bounding box center [679, 15] width 87 height 18
click at [662, 11] on input "text" at bounding box center [679, 15] width 87 height 18
paste input "chomichanvt@gmail.com"
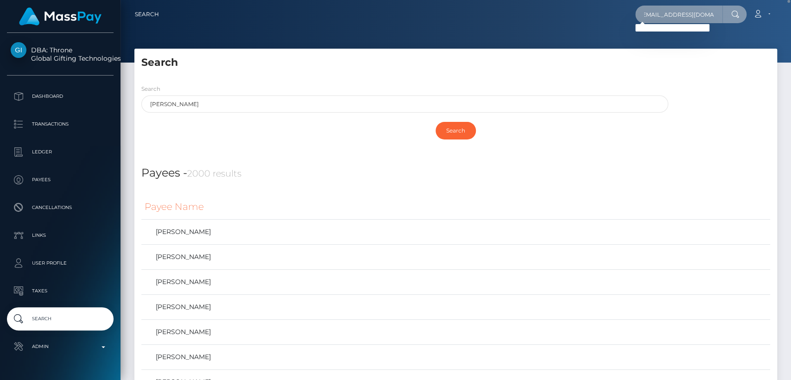
type input "chomichanvt@gmail.com"
click at [361, 59] on h5 "Search" at bounding box center [455, 63] width 629 height 14
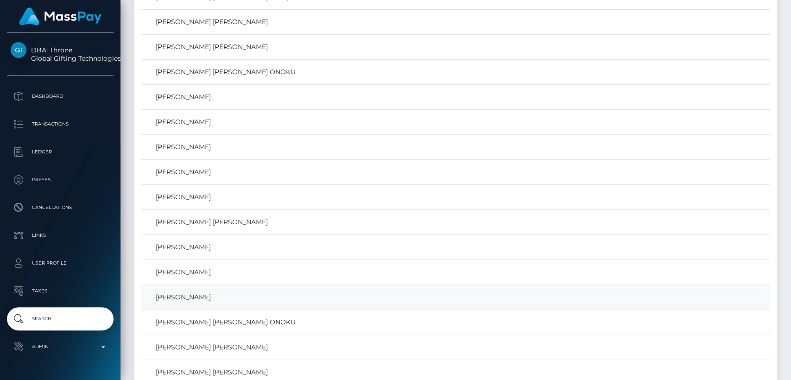
scroll to position [13280, 0]
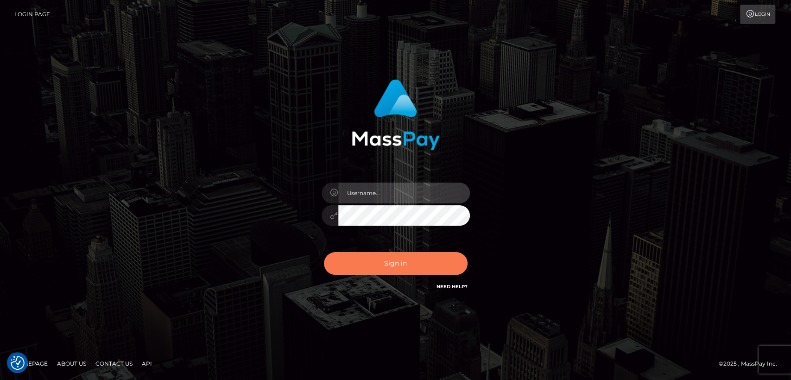
type input "[DOMAIN_NAME]"
click at [375, 272] on button "Sign in" at bounding box center [396, 263] width 144 height 23
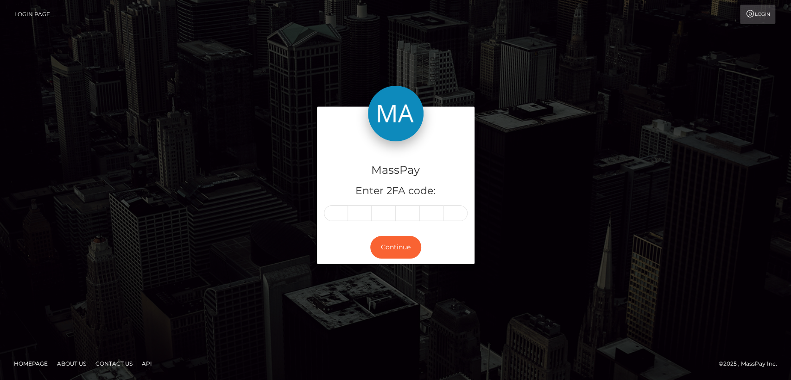
click at [71, 97] on div "MassPay Enter 2FA code: Continue" at bounding box center [395, 190] width 791 height 306
click at [344, 211] on input "text" at bounding box center [336, 213] width 24 height 16
type input "3"
type input "2"
type input "7"
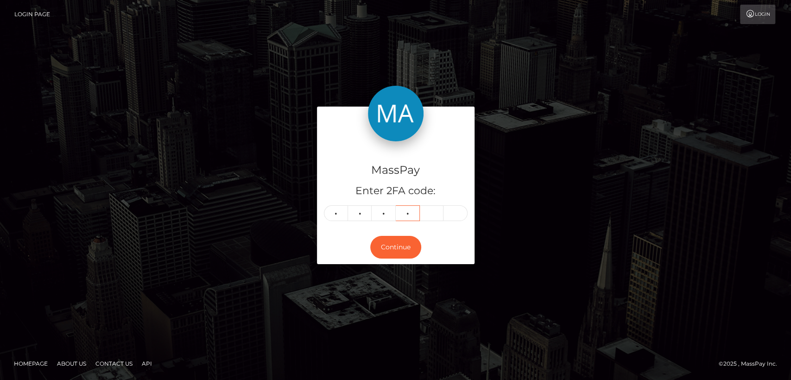
type input "6"
type input "8"
type input "0"
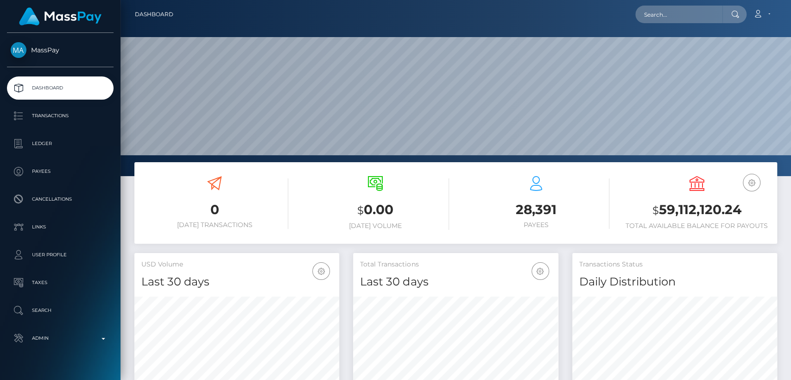
scroll to position [164, 205]
click at [695, 23] on div "Loading... Loading... Account Edit Profile Logout" at bounding box center [479, 14] width 596 height 19
click at [689, 16] on input "text" at bounding box center [679, 15] width 87 height 18
paste input "[EMAIL_ADDRESS][DOMAIN_NAME]"
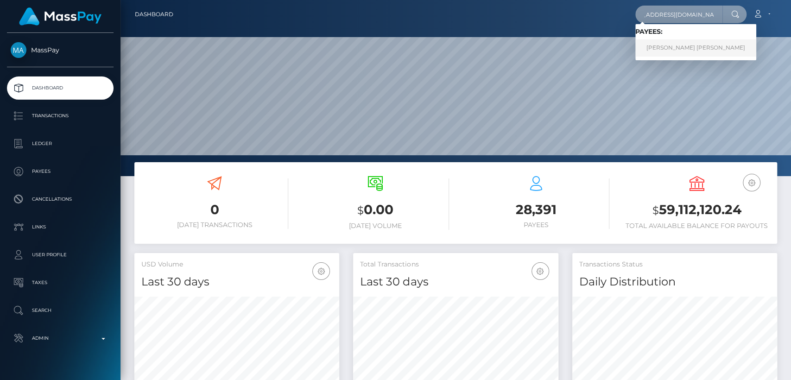
type input "[EMAIL_ADDRESS][DOMAIN_NAME]"
click at [683, 55] on link "[PERSON_NAME] [PERSON_NAME]" at bounding box center [696, 47] width 121 height 17
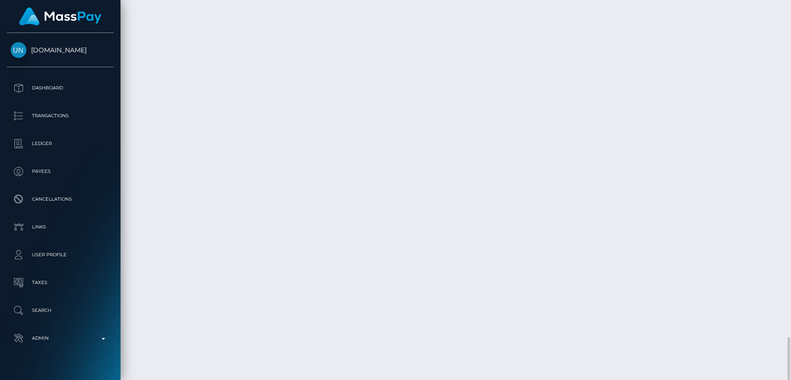
scroll to position [2596, 0]
drag, startPoint x: 215, startPoint y: 79, endPoint x: 213, endPoint y: 400, distance: 320.4
click at [213, 380] on html "[DOMAIN_NAME] Dashboard Transactions Ledger Payees Cancellations" at bounding box center [395, 190] width 791 height 380
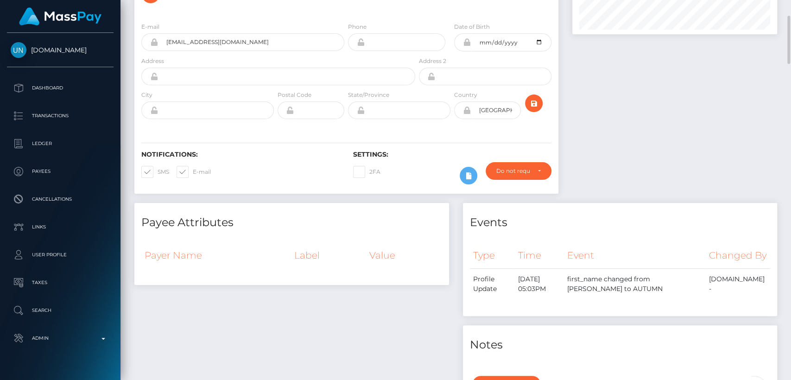
scroll to position [0, 0]
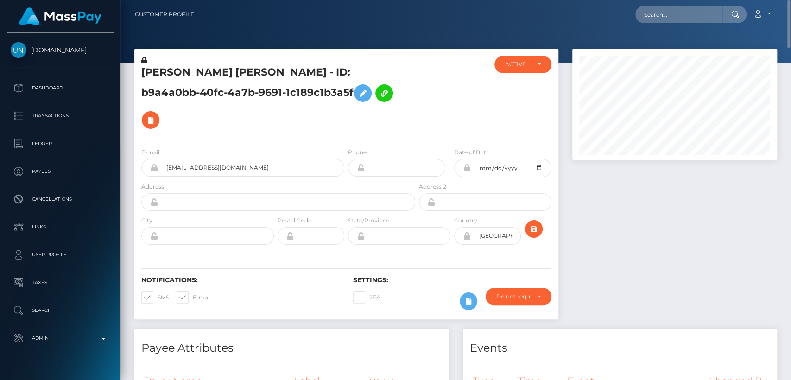
click at [171, 67] on h5 "[PERSON_NAME] [PERSON_NAME] - ID: b9a4a0bb-40fc-4a7b-9691-1c189c1b3a5f" at bounding box center [275, 99] width 269 height 68
copy h5 "AUTUMN"
drag, startPoint x: 178, startPoint y: 64, endPoint x: 166, endPoint y: 70, distance: 12.7
click at [166, 70] on h5 "[PERSON_NAME] [PERSON_NAME] - ID: b9a4a0bb-40fc-4a7b-9691-1c189c1b3a5f" at bounding box center [275, 99] width 269 height 68
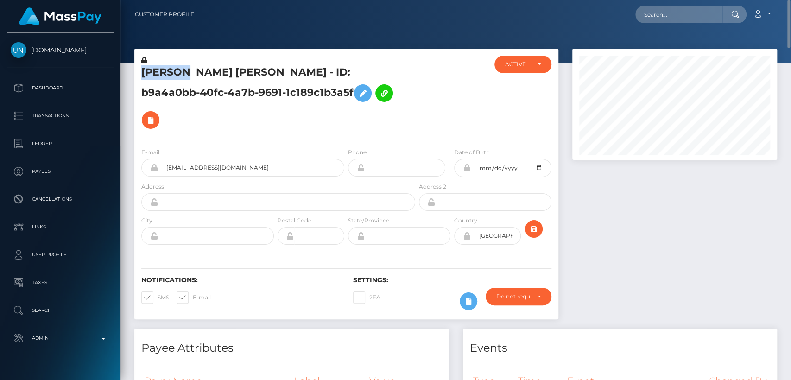
click at [166, 70] on h5 "[PERSON_NAME] [PERSON_NAME] - ID: b9a4a0bb-40fc-4a7b-9691-1c189c1b3a5f" at bounding box center [275, 99] width 269 height 68
copy h5 "AUTUMN"
drag, startPoint x: 655, startPoint y: 27, endPoint x: 658, endPoint y: 21, distance: 6.6
click at [658, 21] on nav "Customer Profile Loading... Loading... Account" at bounding box center [456, 14] width 671 height 29
click at [658, 21] on input "text" at bounding box center [679, 15] width 87 height 18
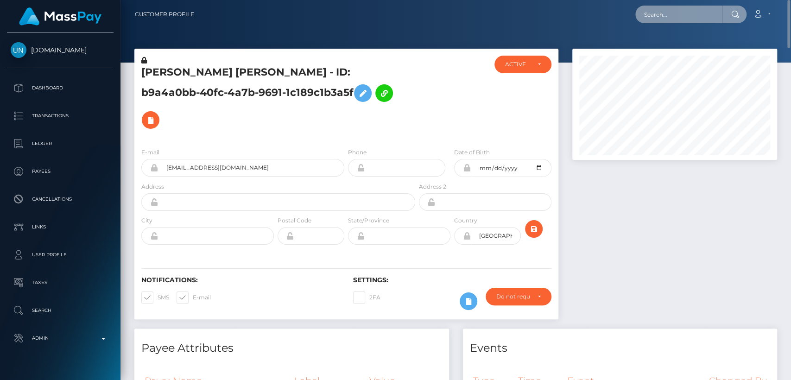
paste input "[EMAIL_ADDRESS][DOMAIN_NAME]"
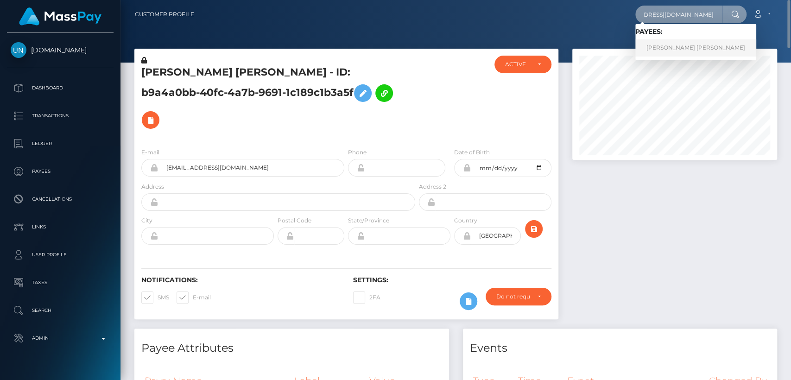
type input "[EMAIL_ADDRESS][DOMAIN_NAME]"
click at [659, 44] on link "ALEXANDRA LYNN LAUWERS" at bounding box center [696, 47] width 121 height 17
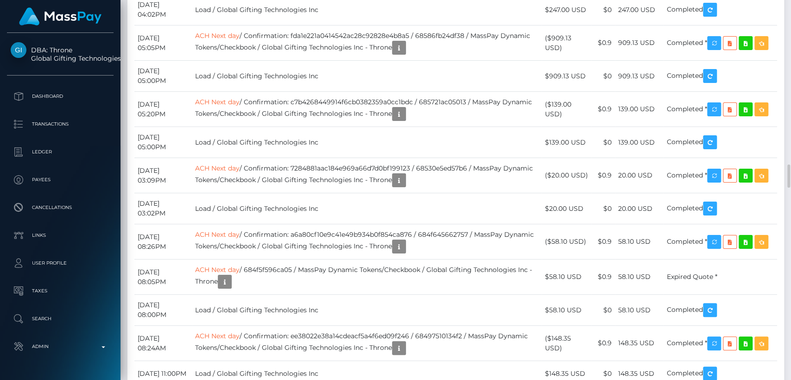
scroll to position [111, 205]
click at [731, 199] on div "Force status update" at bounding box center [722, 204] width 68 height 17
click at [733, 208] on div "Force status update" at bounding box center [722, 204] width 68 height 17
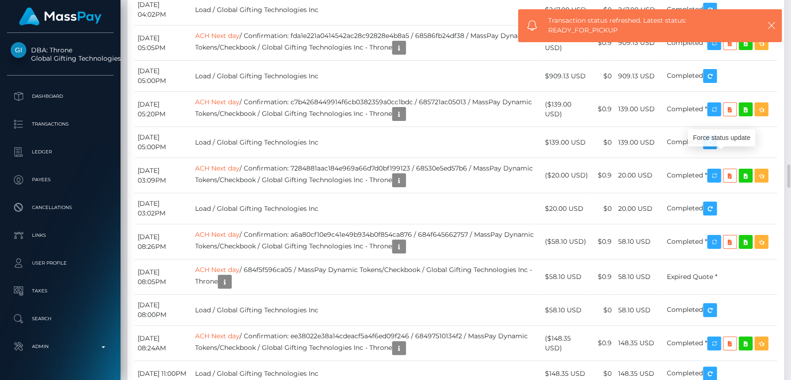
click at [727, 135] on div "Force status update" at bounding box center [722, 137] width 68 height 17
click at [728, 39] on div "Force status update" at bounding box center [722, 40] width 68 height 17
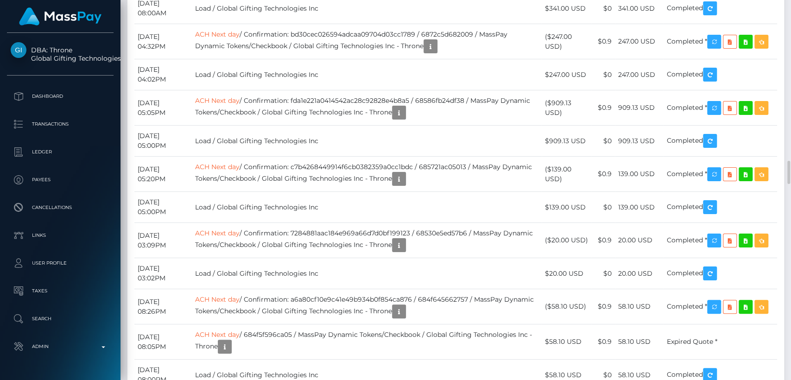
scroll to position [2606, 0]
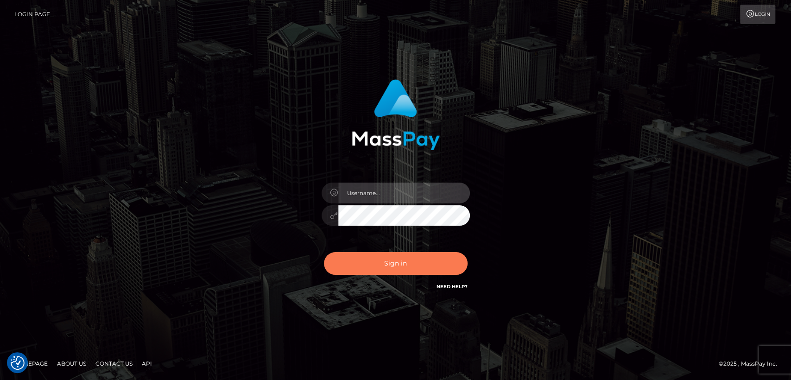
type input "[DOMAIN_NAME]"
click at [411, 255] on button "Sign in" at bounding box center [396, 263] width 144 height 23
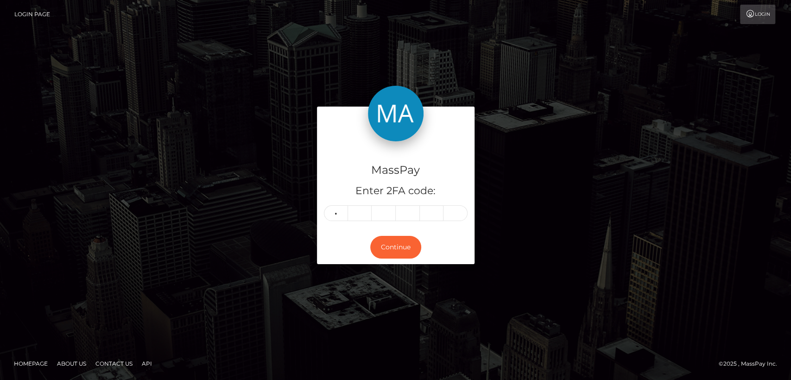
type input "8"
type input "5"
type input "1"
type input "5"
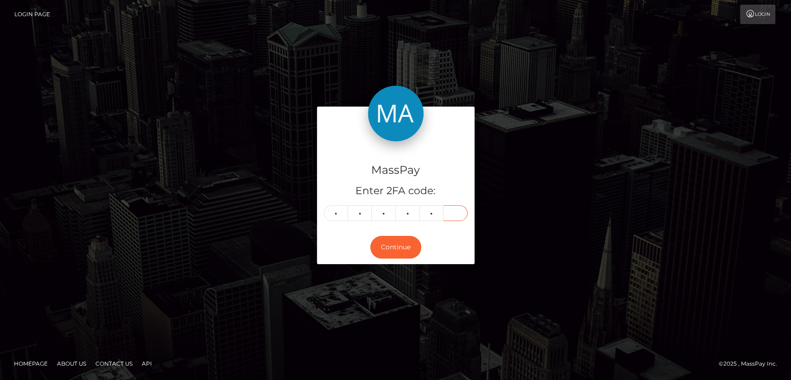
type input "0"
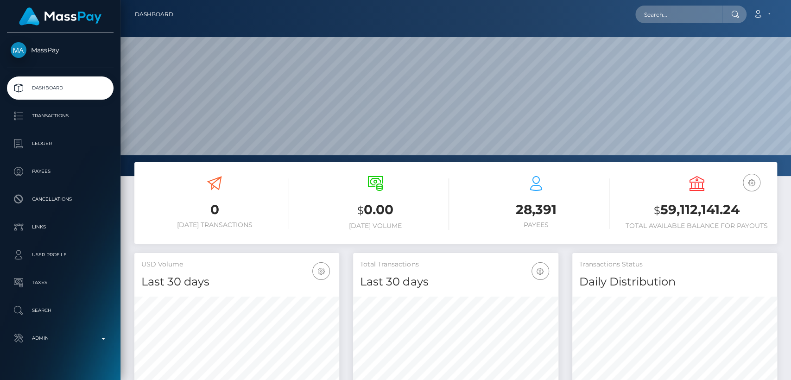
scroll to position [164, 205]
click at [691, 22] on input "text" at bounding box center [679, 15] width 87 height 18
paste input "mgmt.isabellasterling@gmail.com"
type input "mgmt.isabellasterling@gmail.com"
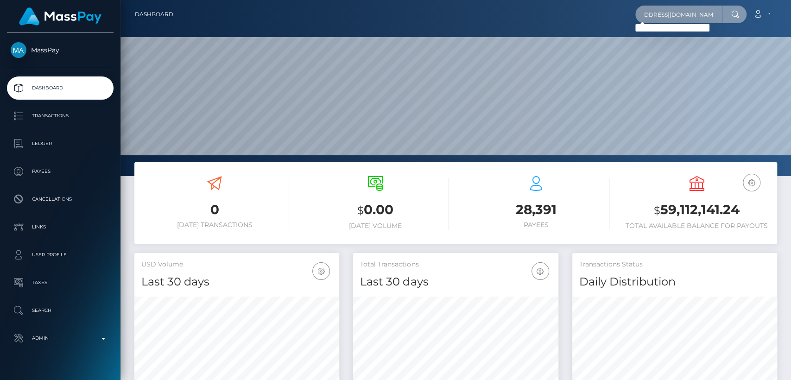
scroll to position [0, 0]
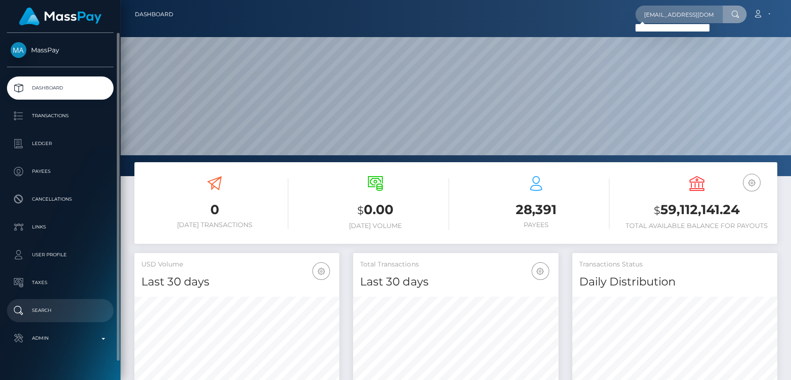
click at [64, 311] on p "Search" at bounding box center [60, 311] width 99 height 14
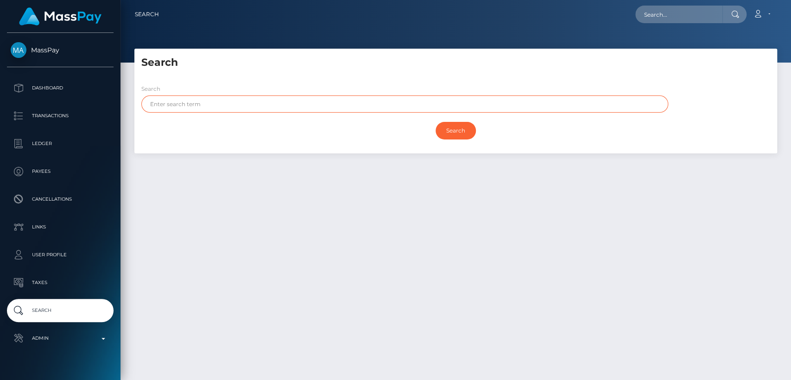
click at [279, 112] on input "text" at bounding box center [404, 104] width 527 height 17
click at [279, 102] on input "text" at bounding box center [404, 104] width 527 height 17
paste input "Isabella"
click at [436, 122] on input "Search" at bounding box center [456, 131] width 40 height 18
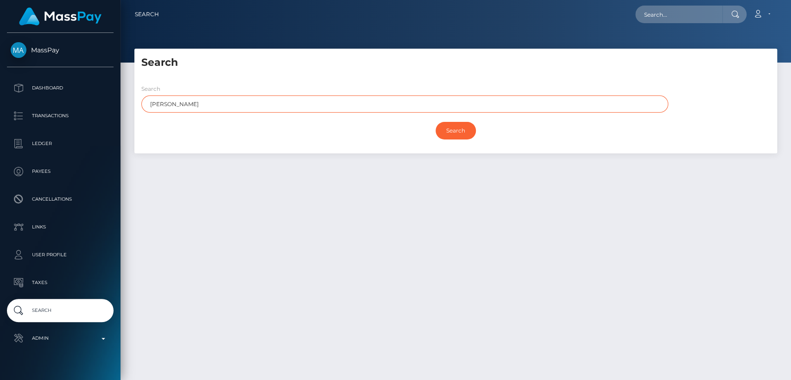
click at [436, 122] on input "Search" at bounding box center [456, 131] width 40 height 18
type input "Isabella"
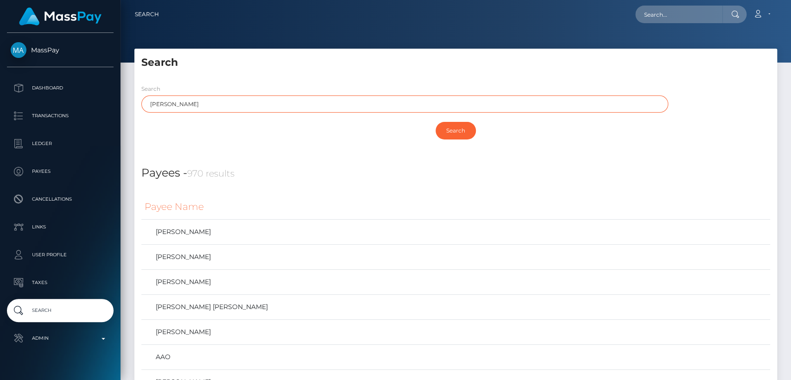
click at [166, 105] on input "Isabella" at bounding box center [404, 104] width 527 height 17
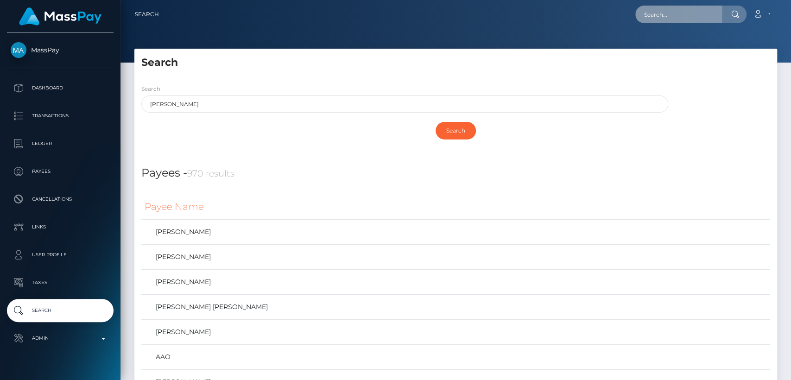
click at [686, 13] on input "text" at bounding box center [679, 15] width 87 height 18
paste input "Sosa.lamaravillosa@gmail.com"
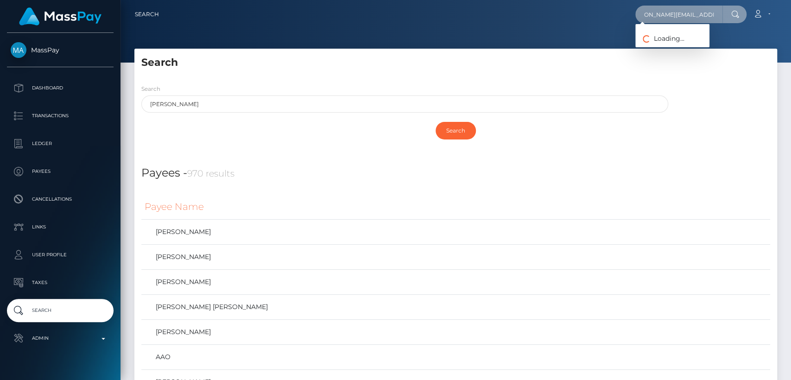
type input "Sosa.lamaravillosa@gmail.com"
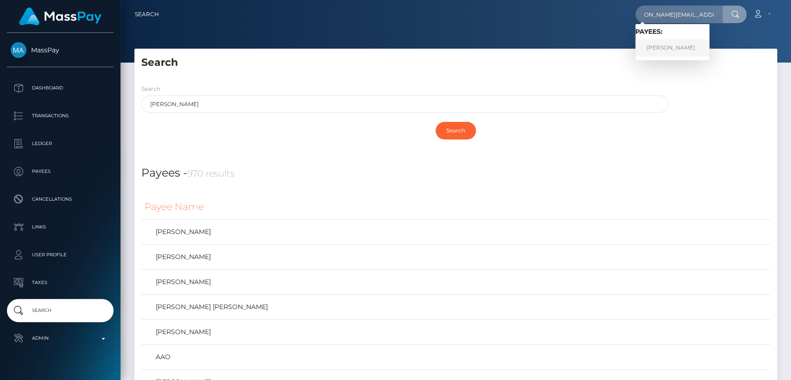
scroll to position [0, 0]
click at [686, 42] on link "LAIMAR SOSA SOSA" at bounding box center [673, 47] width 74 height 17
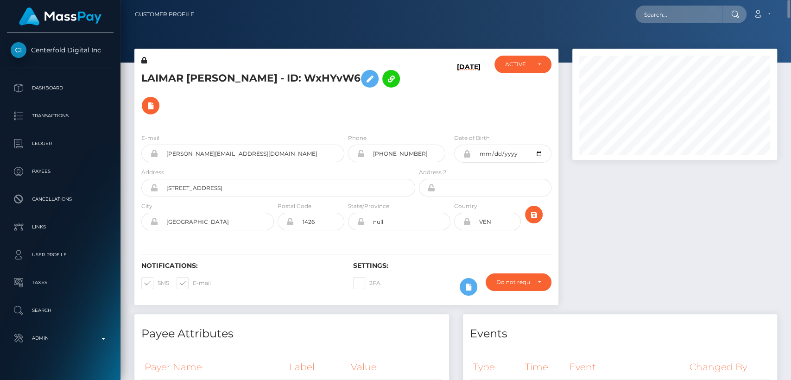
click at [160, 76] on h5 "LAIMAR [PERSON_NAME] - ID: WxHYvW6" at bounding box center [275, 92] width 269 height 54
copy h5 "LAIMAR"
click at [519, 68] on div "ACTIVE" at bounding box center [517, 64] width 25 height 7
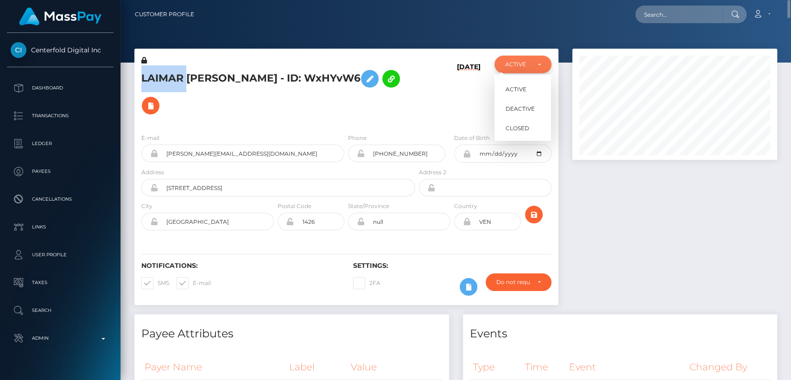
scroll to position [111, 205]
drag, startPoint x: 32, startPoint y: 38, endPoint x: 97, endPoint y: 59, distance: 68.8
click at [97, 59] on div "Centerfold Digital Inc Dashboard Transactions Ledger Payees Cancellations" at bounding box center [60, 205] width 121 height 345
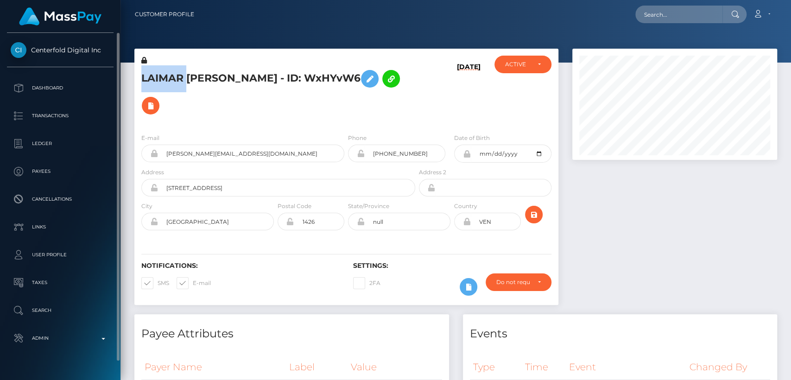
click at [51, 35] on div "Centerfold Digital Inc Dashboard Transactions Ledger Payees Cancellations" at bounding box center [60, 205] width 121 height 345
drag, startPoint x: 33, startPoint y: 37, endPoint x: 77, endPoint y: 47, distance: 45.1
click at [77, 47] on div "Centerfold Digital Inc Dashboard Transactions Ledger Payees Cancellations" at bounding box center [60, 205] width 121 height 345
click at [41, 35] on div "Centerfold Digital Inc Dashboard Transactions Ledger Payees Cancellations" at bounding box center [60, 205] width 121 height 345
drag, startPoint x: 30, startPoint y: 37, endPoint x: 89, endPoint y: 43, distance: 58.8
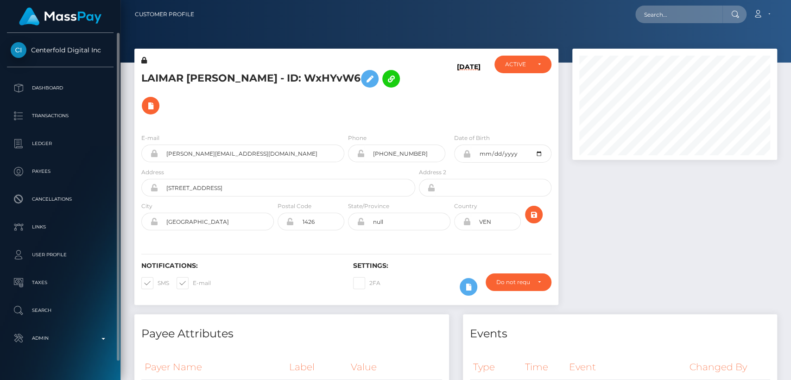
click at [89, 43] on div "Centerfold Digital Inc Dashboard Transactions Ledger Payees Cancellations" at bounding box center [60, 205] width 121 height 345
copy span "Centerfold Digital"
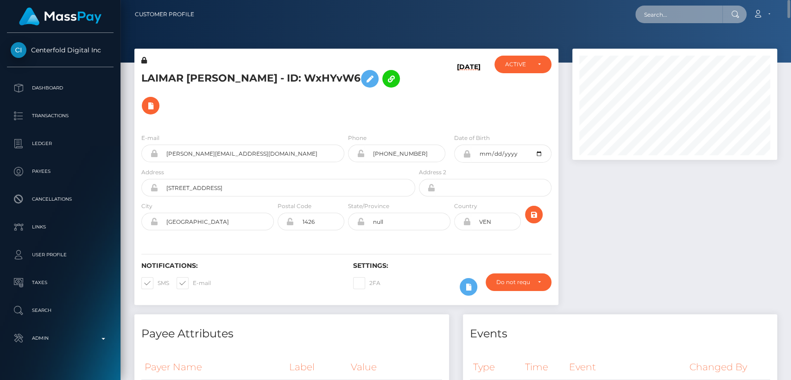
click at [659, 17] on input "text" at bounding box center [679, 15] width 87 height 18
paste input "cfclan911@gmail.com"
paste input "odaykababji"
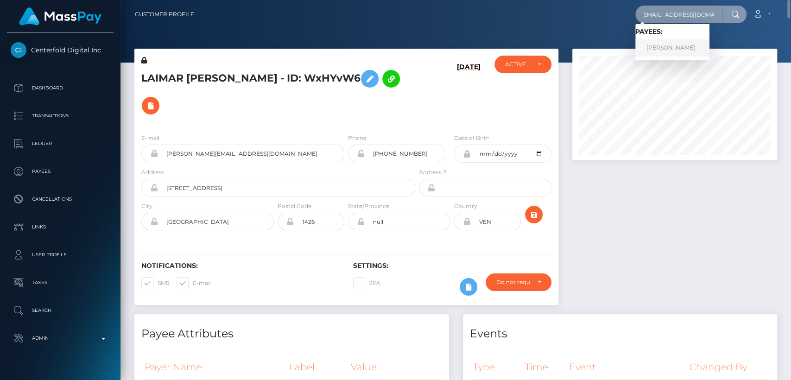
type input "[EMAIL_ADDRESS][DOMAIN_NAME]"
click at [669, 47] on link "Oday Kababji" at bounding box center [673, 47] width 74 height 17
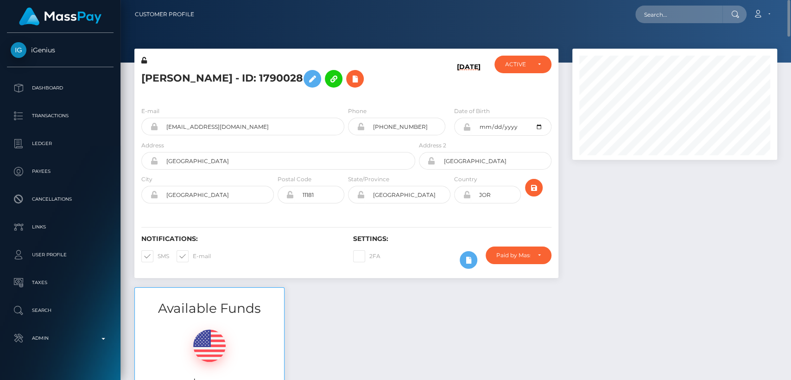
click at [160, 78] on h5 "[PERSON_NAME] - ID: 1790028" at bounding box center [275, 78] width 269 height 27
copy h5 "Oday"
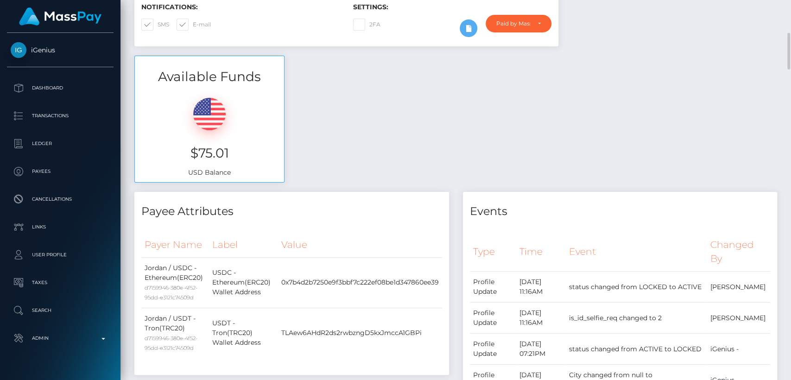
scroll to position [243, 0]
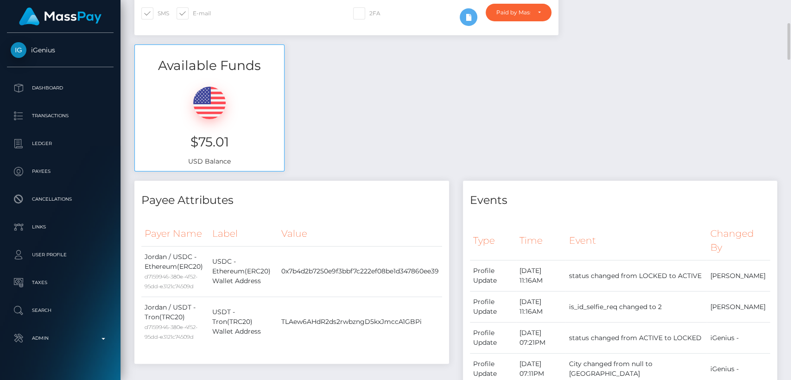
click at [220, 141] on h3 "$75.01" at bounding box center [209, 142] width 135 height 18
click at [220, 140] on h3 "$75.01" at bounding box center [209, 142] width 135 height 18
drag, startPoint x: 220, startPoint y: 141, endPoint x: 232, endPoint y: 146, distance: 12.7
click at [232, 146] on h3 "$75.01" at bounding box center [209, 142] width 135 height 18
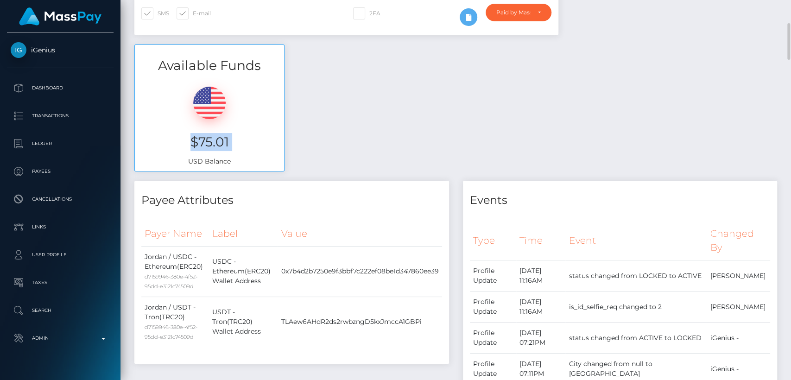
copy h3 "$75.01"
click at [309, 168] on div "Available Funds $75.01 USD Balance" at bounding box center [455, 113] width 657 height 136
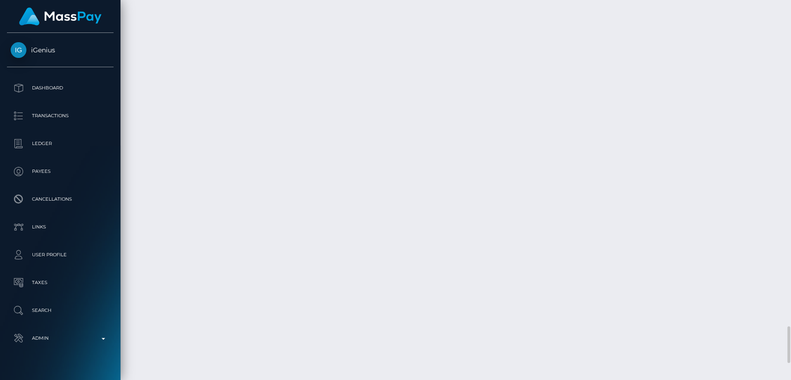
scroll to position [3540, 0]
drag, startPoint x: 137, startPoint y: 296, endPoint x: 199, endPoint y: 301, distance: 62.3
copy td "[DATE]"
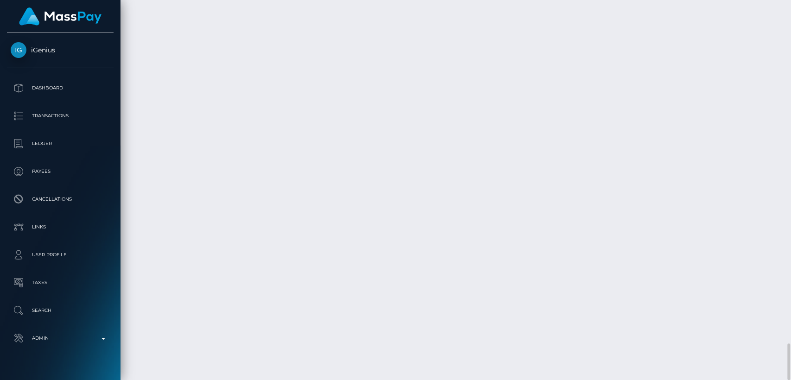
drag, startPoint x: 404, startPoint y: 293, endPoint x: 363, endPoint y: 295, distance: 40.4
copy td "iGenius"
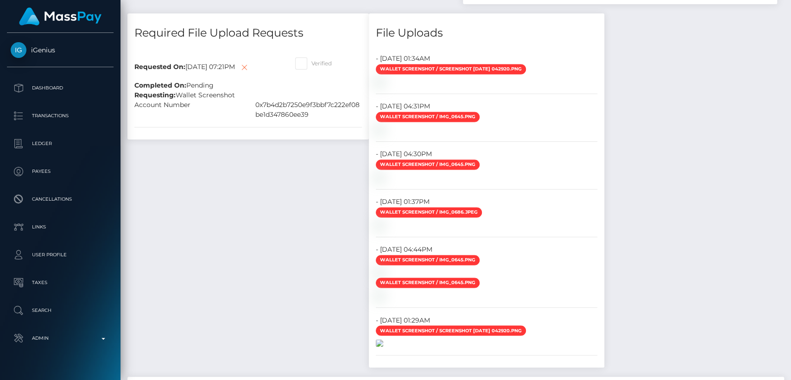
scroll to position [746, 0]
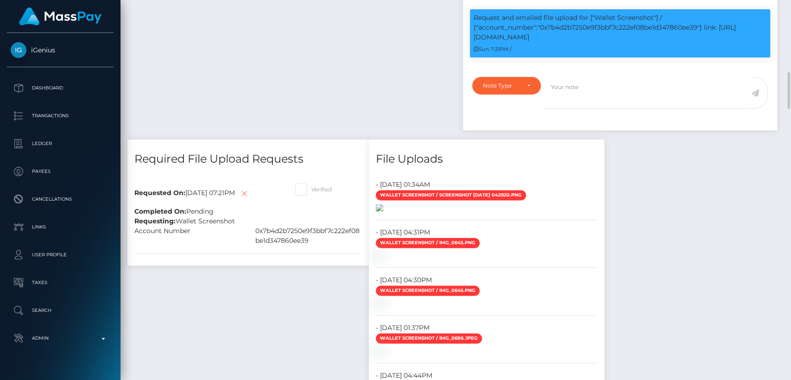
click at [383, 211] on img at bounding box center [379, 207] width 7 height 7
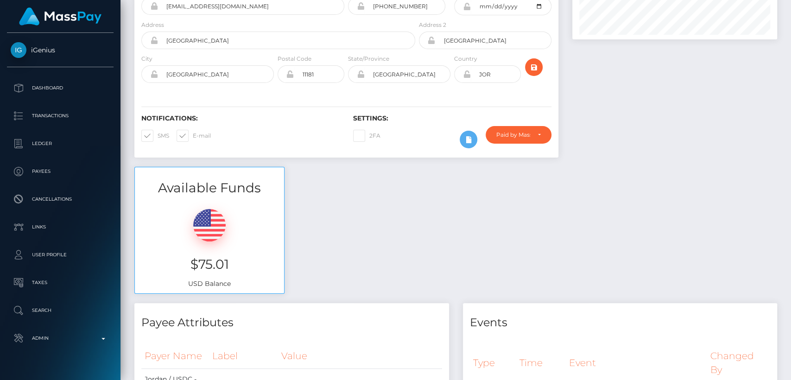
scroll to position [0, 0]
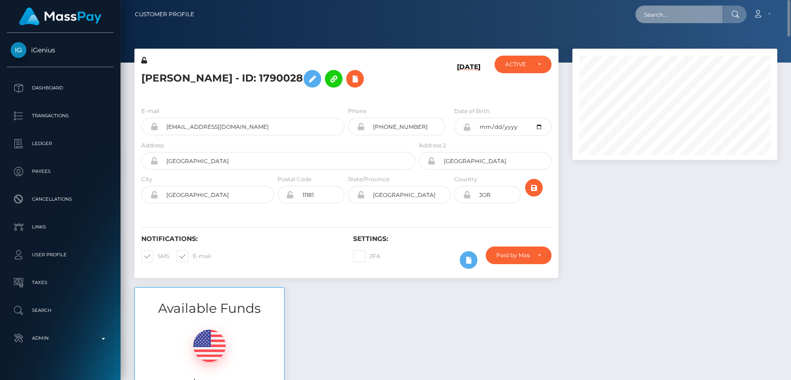
click at [672, 16] on input "text" at bounding box center [679, 15] width 87 height 18
paste input "[EMAIL_ADDRESS][DOMAIN_NAME]"
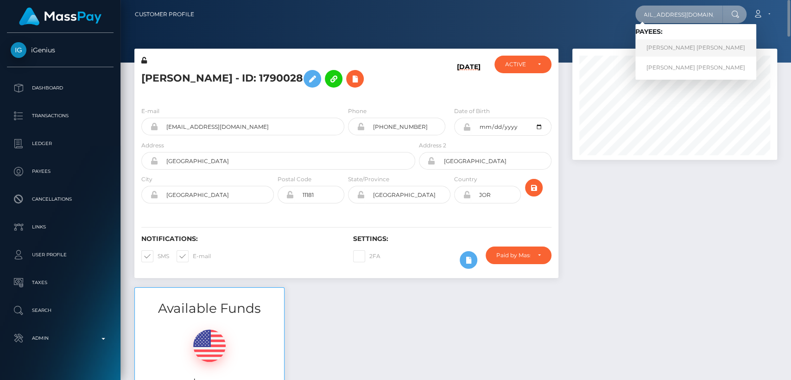
type input "[EMAIL_ADDRESS][DOMAIN_NAME]"
click at [650, 45] on link "WENDY ARELY QUEZADA RIVERA" at bounding box center [696, 47] width 121 height 17
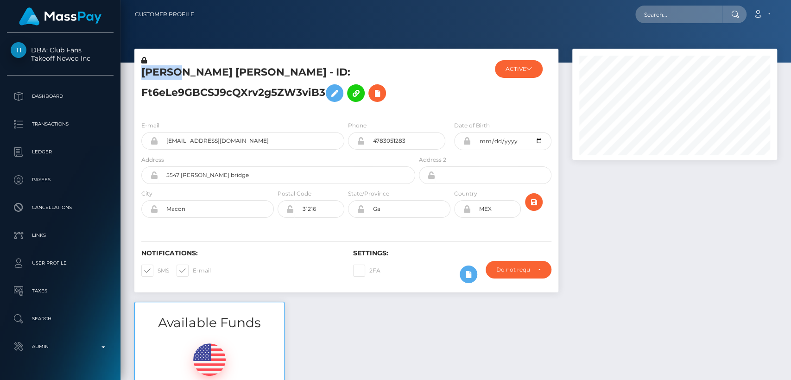
scroll to position [111, 205]
click at [304, 261] on div "Notifications: SMS E-mail" at bounding box center [240, 268] width 212 height 38
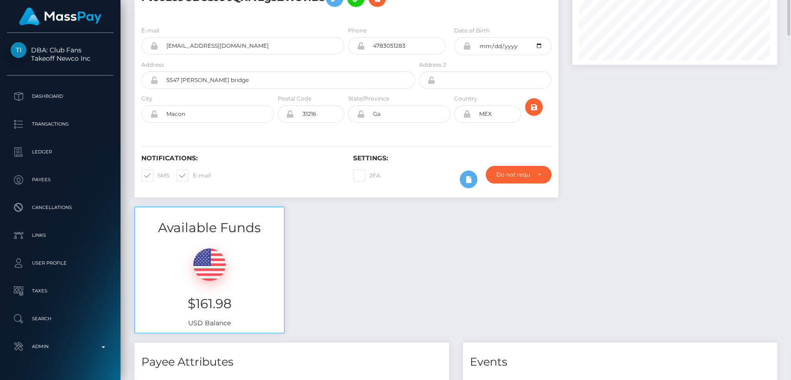
scroll to position [0, 0]
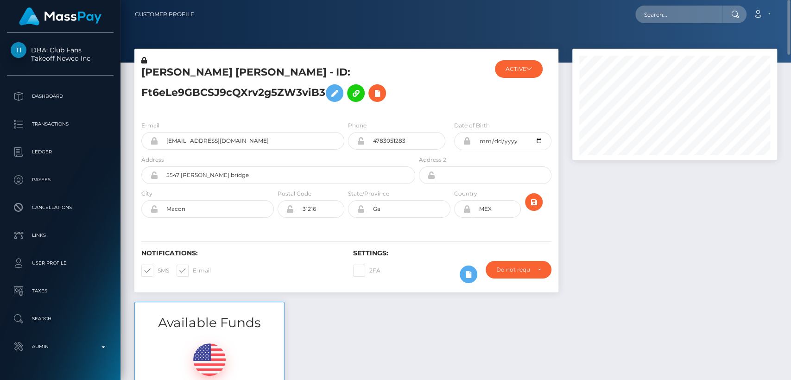
click at [134, 140] on div "WENDY ARELY QUEZADA RIVERA - ID: Ft6eLe9GBCSJ9cQXrv2g5ZW3viB3 ACTIVE Unlockt.me…" at bounding box center [346, 175] width 438 height 253
click at [162, 72] on h5 "WENDY ARELY QUEZADA RIVERA - ID: Ft6eLe9GBCSJ9cQXrv2g5ZW3viB3" at bounding box center [275, 85] width 269 height 41
copy h5 "WENDY"
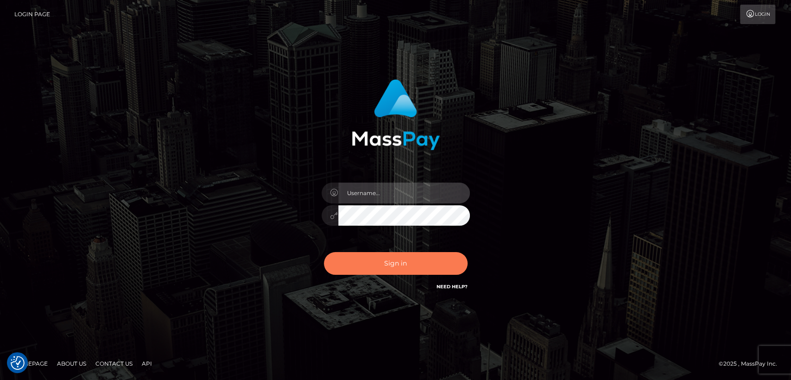
type input "nt.es"
click at [415, 267] on button "Sign in" at bounding box center [396, 263] width 144 height 23
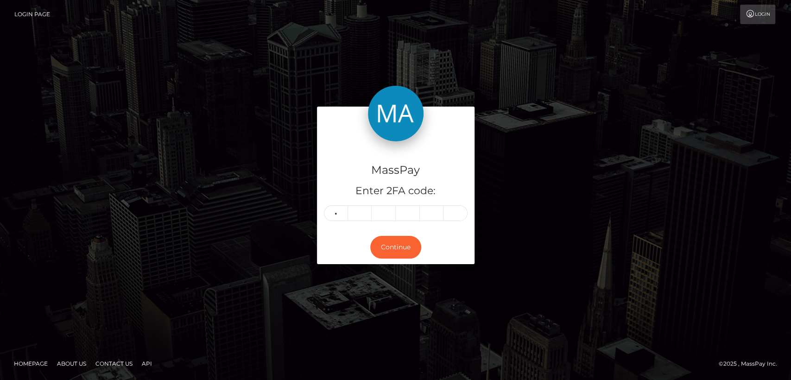
type input "0"
type input "6"
type input "2"
type input "7"
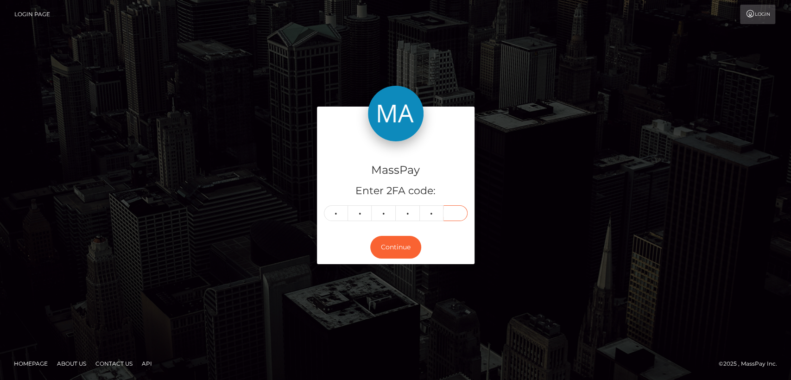
type input "8"
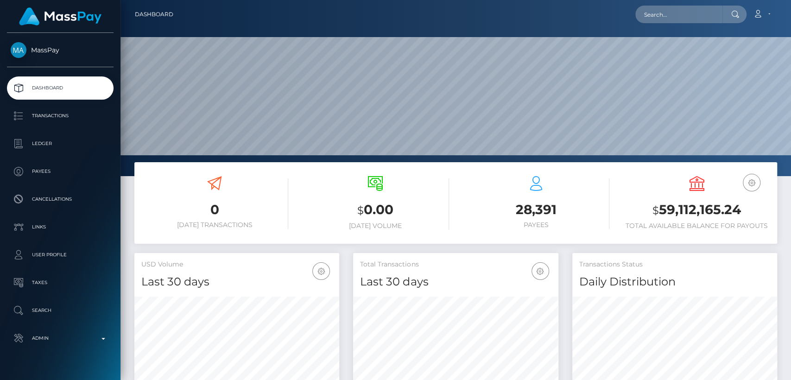
scroll to position [164, 205]
click at [705, 16] on input "text" at bounding box center [679, 15] width 87 height 18
paste input "Hola quiero enviar dinero de mi cuenta de Masspay a mi tarjeta y mi identificac…"
type input "Hola quiero enviar dinero de mi cuenta de Masspay a mi tarjeta y mi identificac…"
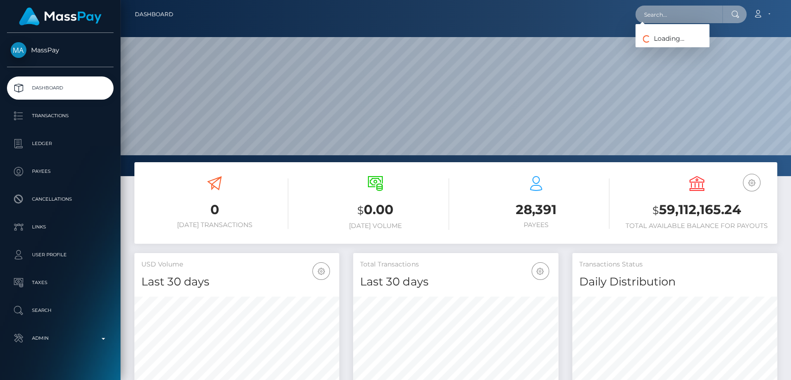
scroll to position [0, 0]
click at [668, 10] on input "text" at bounding box center [679, 15] width 87 height 18
paste input "[EMAIL_ADDRESS][DOMAIN_NAME]"
type input "[EMAIL_ADDRESS][DOMAIN_NAME]"
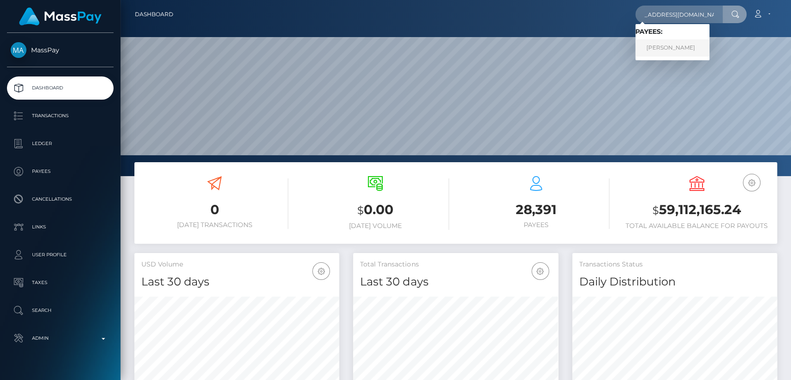
scroll to position [0, 0]
click at [653, 45] on link "CAMILA SOLEDAD RIOS" at bounding box center [673, 47] width 74 height 17
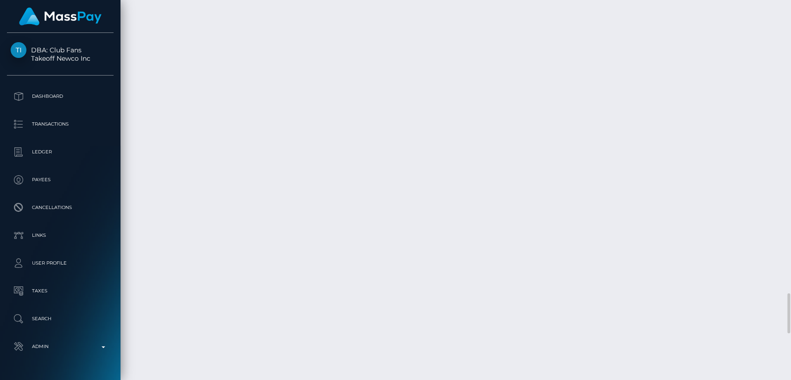
scroll to position [2777, 0]
drag, startPoint x: 537, startPoint y: 149, endPoint x: 647, endPoint y: -45, distance: 222.6
click at [647, 0] on html "DBA: Club Fans Takeoff Newco Inc Dashboard Transactions Ledger Payees" at bounding box center [395, 190] width 791 height 380
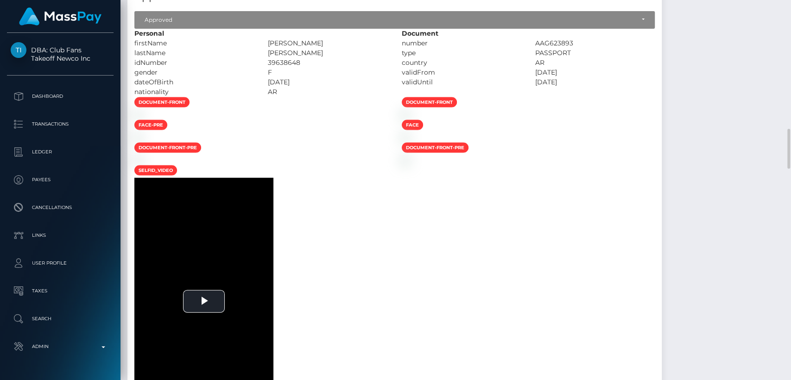
scroll to position [1315, 0]
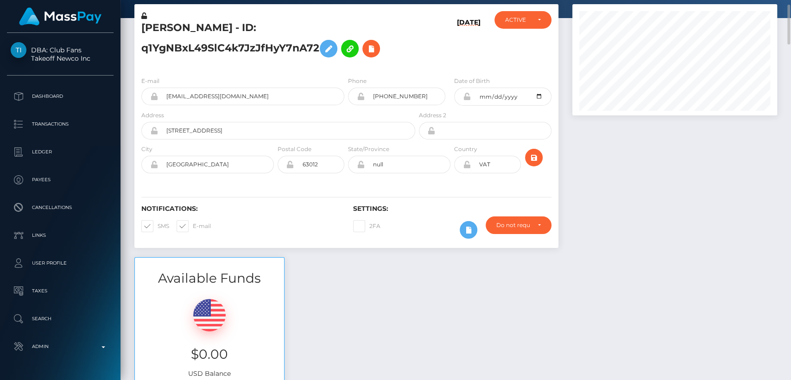
scroll to position [0, 0]
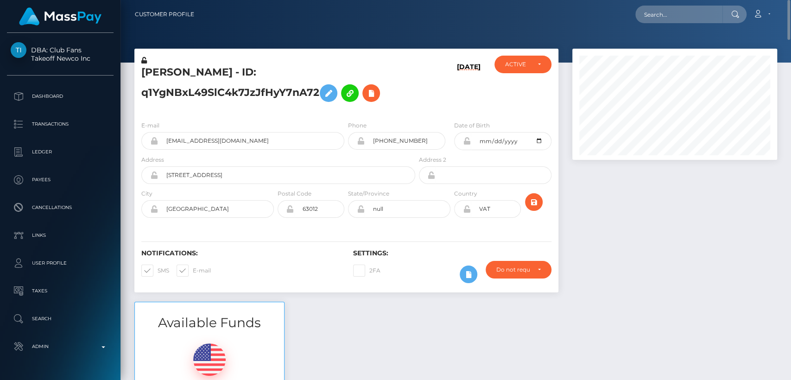
click at [160, 71] on h5 "CAMILA SOLEDAD RIOS - ID: q1YgNBxL49SlC4k7JzJfHyY7nA72" at bounding box center [275, 85] width 269 height 41
copy h5 "CAMILA"
click at [652, 12] on input "text" at bounding box center [679, 15] width 87 height 18
paste input "lainfo.business@gmail.com"
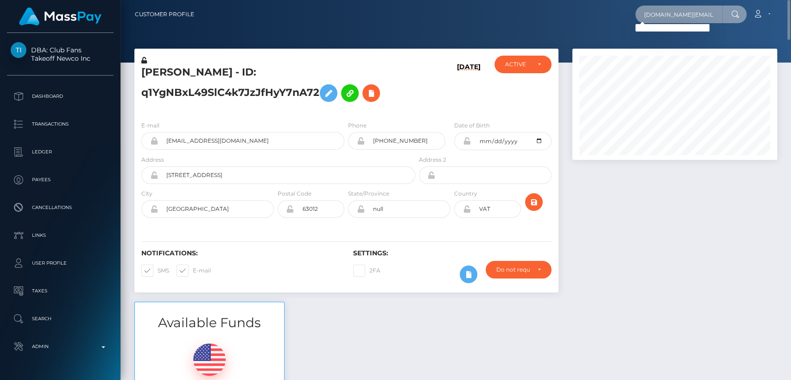
click at [668, 16] on input "lainfo.business@gmail.com" at bounding box center [679, 15] width 87 height 18
paste input "Sosa.lamaravillosa"
type input "Sosa.lamaravillosa@gmail.com"
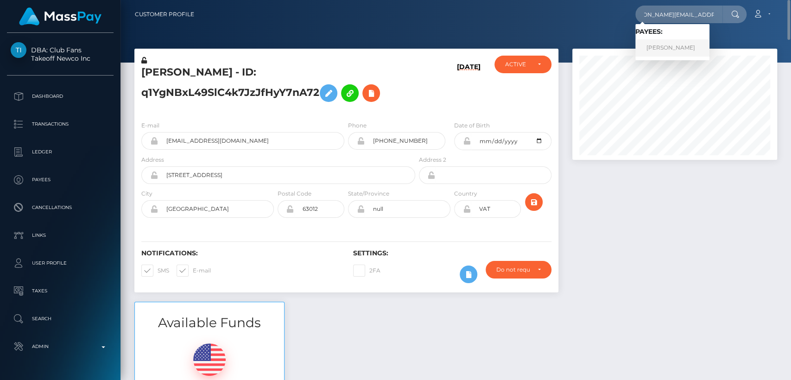
scroll to position [0, 0]
click at [655, 49] on link "LAIMAR SOSA SOSA" at bounding box center [673, 47] width 74 height 17
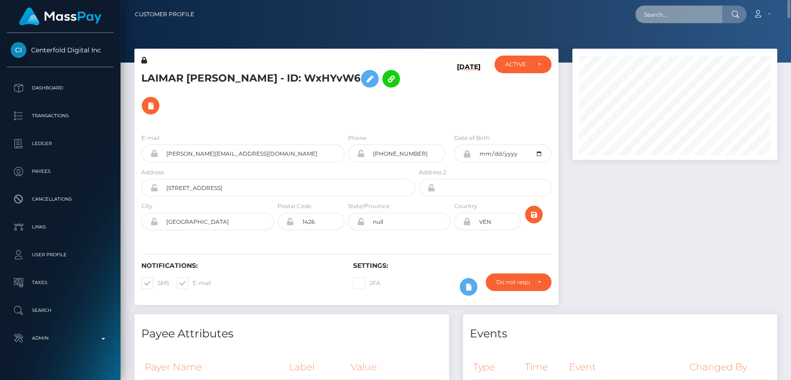
click at [695, 17] on input "text" at bounding box center [679, 15] width 87 height 18
paste input "[EMAIL_ADDRESS][DOMAIN_NAME]"
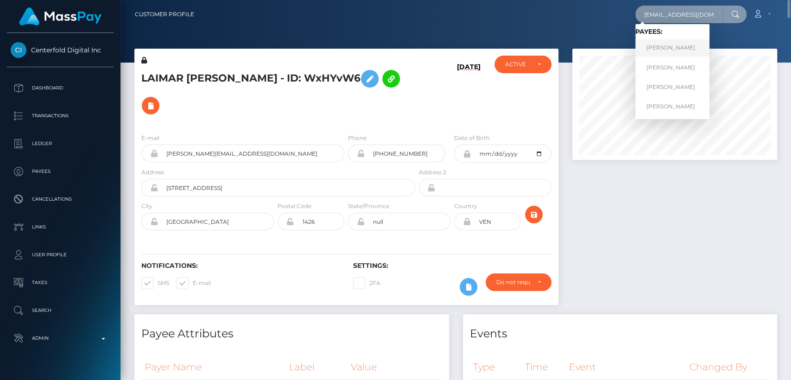
type input "troygreenxo@gmail.com"
click at [670, 49] on link "Samuel Steinberg" at bounding box center [673, 47] width 74 height 17
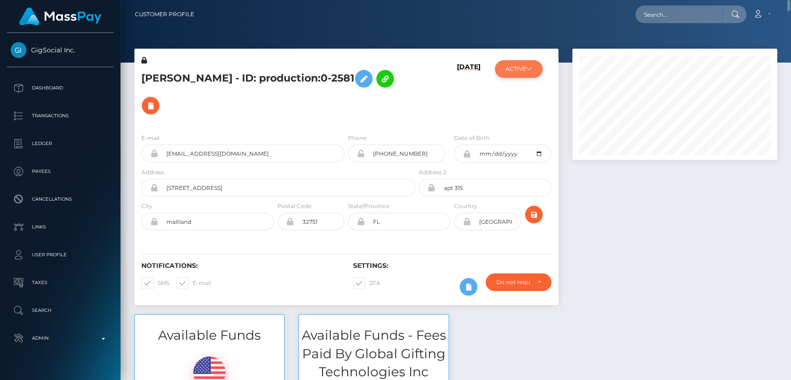
click at [510, 68] on button "ACTIVE" at bounding box center [519, 69] width 48 height 18
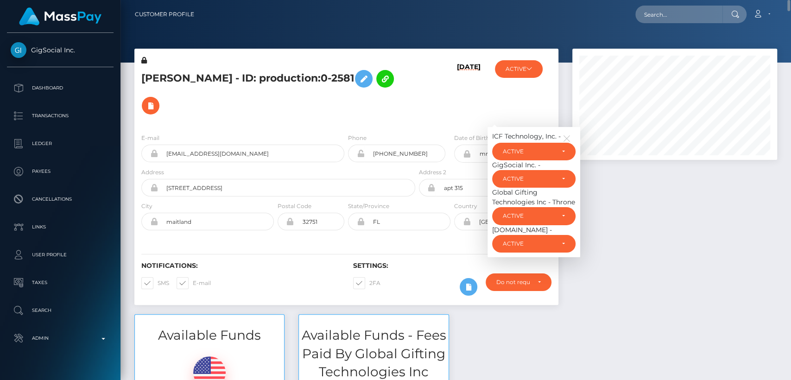
click at [439, 109] on div "09/16/25" at bounding box center [452, 91] width 70 height 70
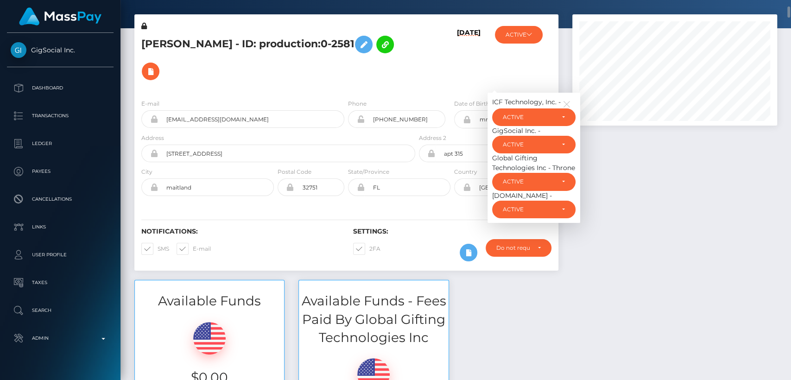
scroll to position [44, 0]
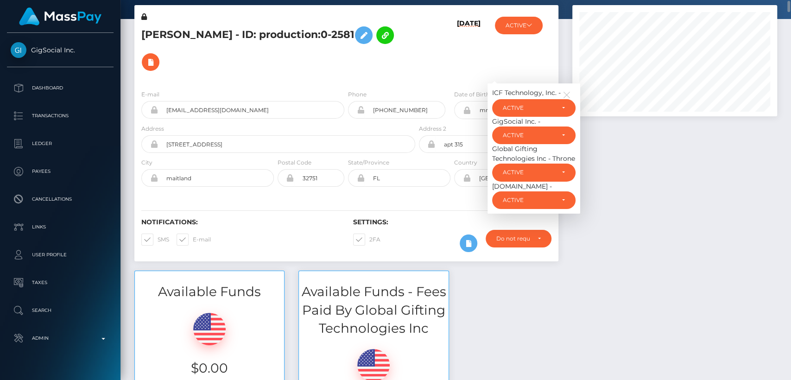
click at [155, 34] on h5 "Samuel Steinberg - ID: production:0-2581" at bounding box center [275, 49] width 269 height 54
copy h5 "Samuel"
click at [244, 71] on h5 "Samuel Steinberg - ID: production:0-2581" at bounding box center [275, 49] width 269 height 54
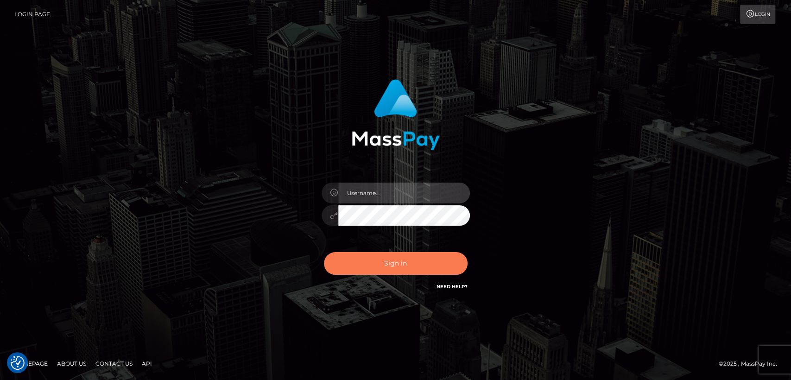
type input "[DOMAIN_NAME]"
click at [360, 268] on button "Sign in" at bounding box center [396, 263] width 144 height 23
type input "nt.es"
click at [360, 268] on button "Sign in" at bounding box center [396, 263] width 144 height 23
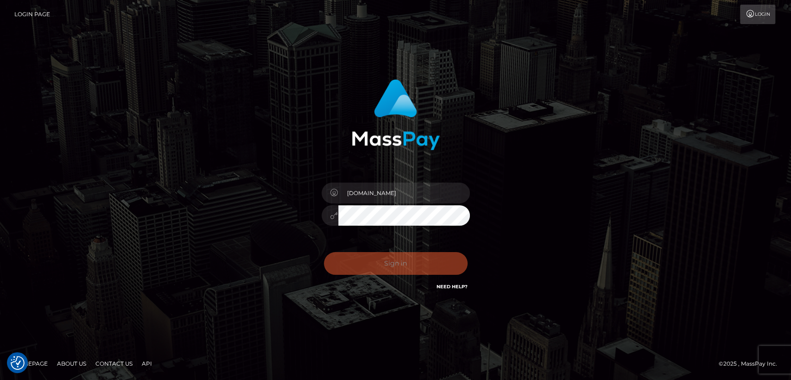
click at [360, 268] on div "0cAFcWeA7BBUQR_14FtXZtJjf9w9gfzIdhet0pRscj7UU9YnO2_8ZzBih8ZU06nOYPa_gpQMuvqdSaU…" at bounding box center [396, 267] width 162 height 41
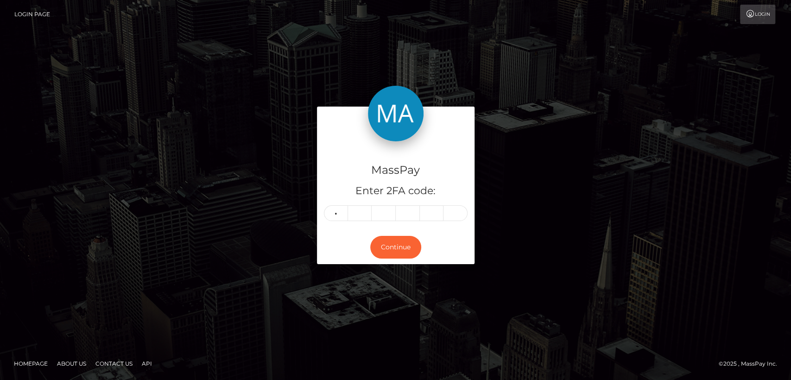
type input "4"
type input "1"
type input "4"
type input "6"
type input "1"
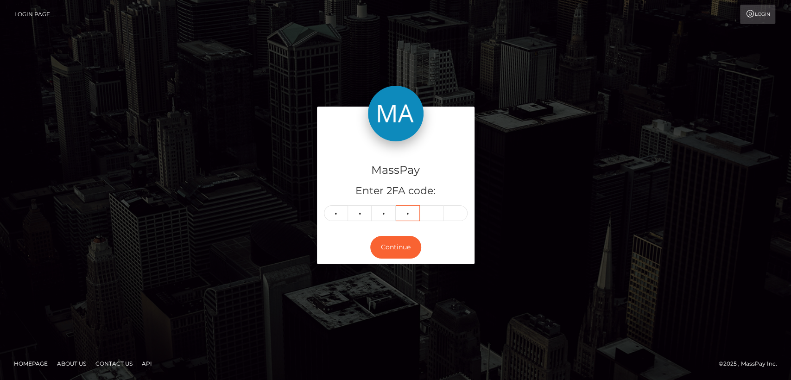
type input "2"
type input "1"
type input "0"
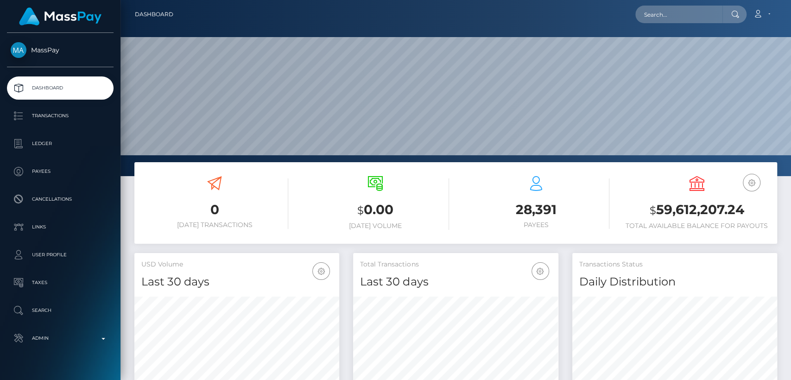
scroll to position [164, 205]
click at [708, 9] on input "text" at bounding box center [679, 15] width 87 height 18
paste input "grigoreraduadrian@yahoo.com"
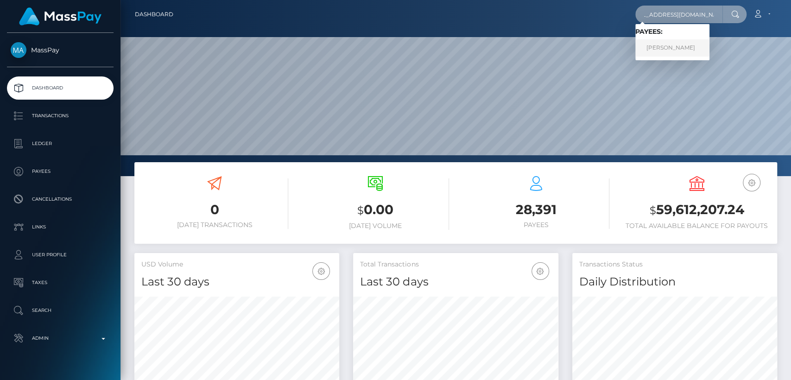
type input "grigoreraduadrian@yahoo.com"
click at [701, 50] on link "Radu Adrian Grigore" at bounding box center [673, 47] width 74 height 17
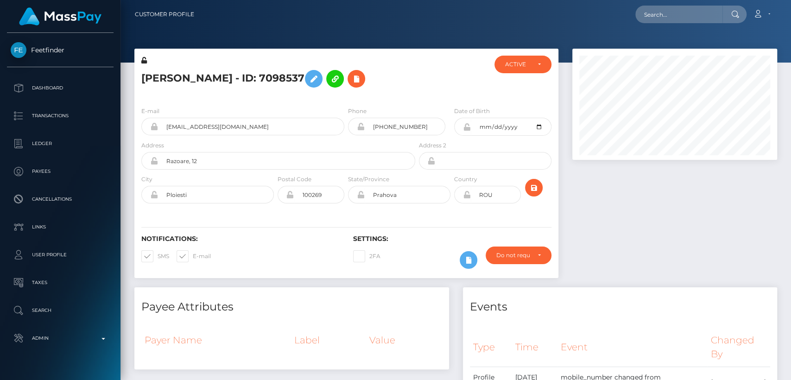
scroll to position [111, 205]
drag, startPoint x: 0, startPoint y: 0, endPoint x: 161, endPoint y: 83, distance: 180.8
click at [161, 83] on h5 "Radu Adrian Grigore - ID: 7098537" at bounding box center [275, 78] width 269 height 27
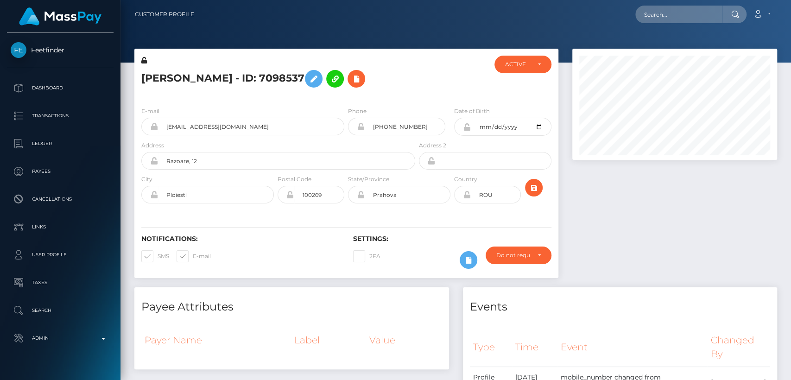
click at [161, 83] on h5 "Radu Adrian Grigore - ID: 7098537" at bounding box center [275, 78] width 269 height 27
click at [205, 73] on h5 "Radu Adrian Grigore - ID: 7098537" at bounding box center [275, 78] width 269 height 27
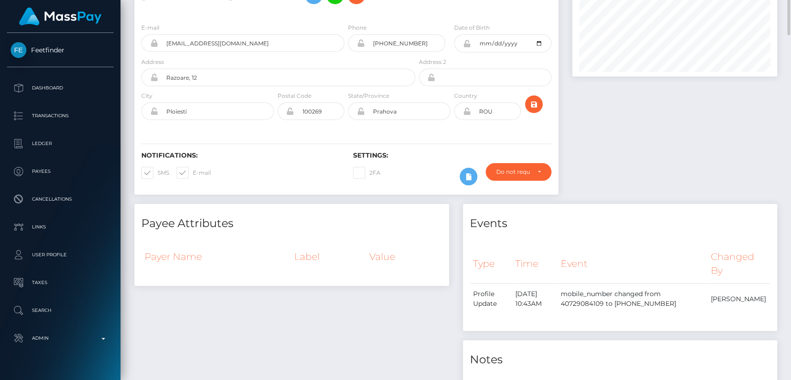
scroll to position [0, 0]
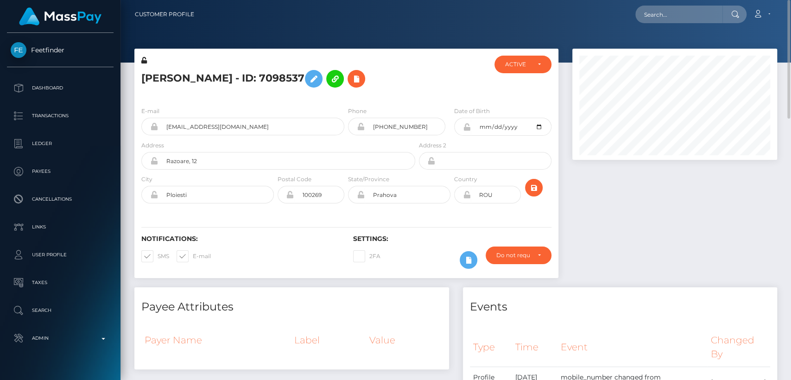
click at [159, 75] on h5 "Radu Adrian Grigore - ID: 7098537" at bounding box center [275, 78] width 269 height 27
copy h5 "Radu"
click at [669, 9] on input "text" at bounding box center [679, 15] width 87 height 18
paste input "[EMAIL_ADDRESS][DOMAIN_NAME]"
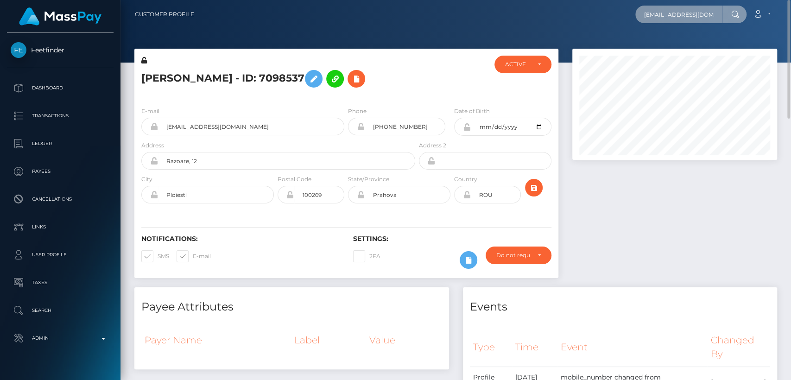
scroll to position [0, 26]
type input "[EMAIL_ADDRESS][DOMAIN_NAME]"
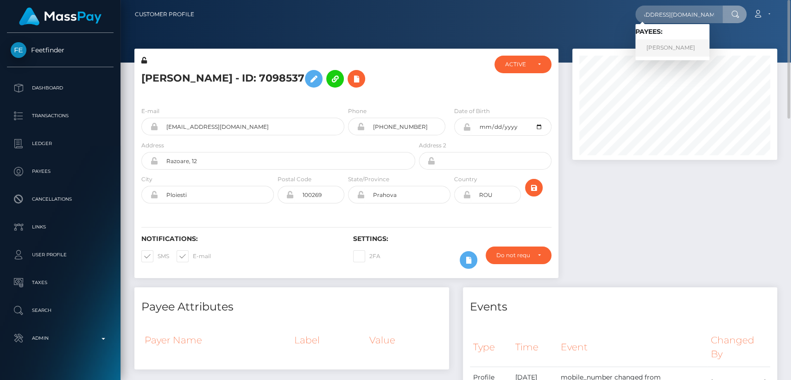
scroll to position [0, 0]
click at [664, 48] on link "Katja Winkler" at bounding box center [673, 47] width 74 height 17
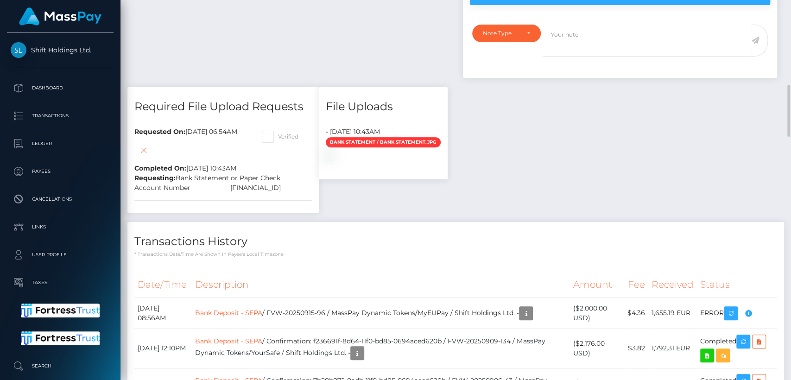
scroll to position [623, 0]
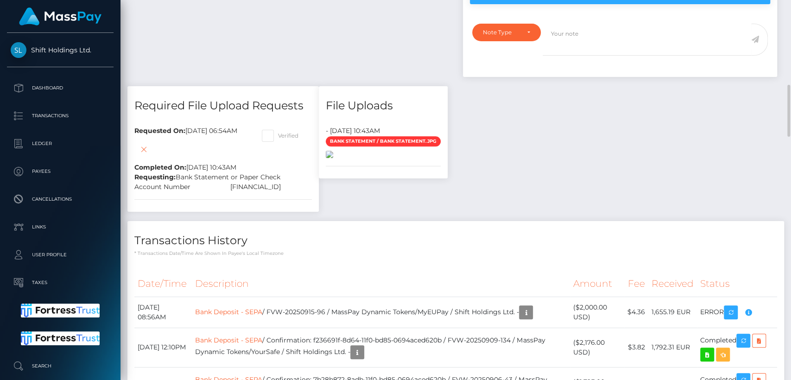
click at [333, 158] on img at bounding box center [329, 154] width 7 height 7
click at [308, 192] on div "[FINANCIAL_ID]" at bounding box center [271, 187] width 96 height 10
copy div "[FINANCIAL_ID]"
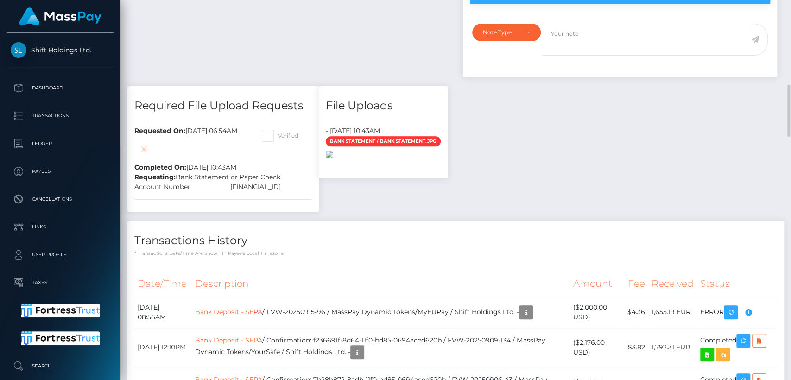
click at [333, 158] on img at bounding box center [329, 154] width 7 height 7
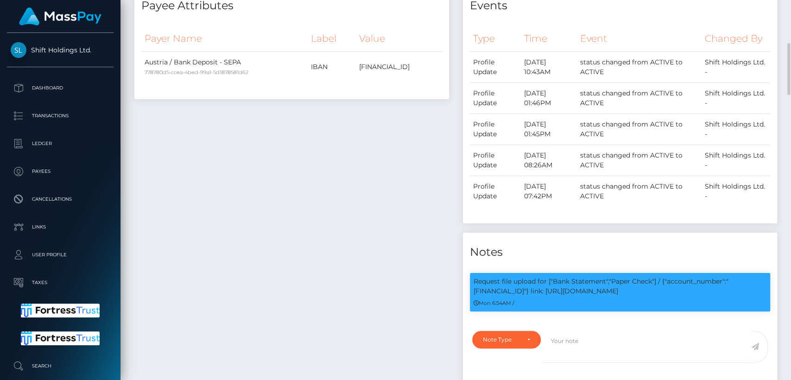
scroll to position [0, 0]
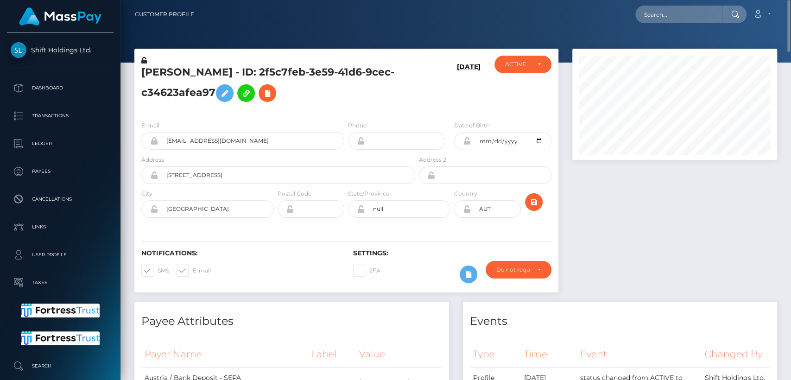
click at [160, 73] on h5 "[PERSON_NAME] - ID: 2f5c7feb-3e59-41d6-9cec-c34623afea97" at bounding box center [275, 85] width 269 height 41
copy h5 "Katja"
click at [312, 310] on div "Payee Attributes" at bounding box center [291, 316] width 315 height 28
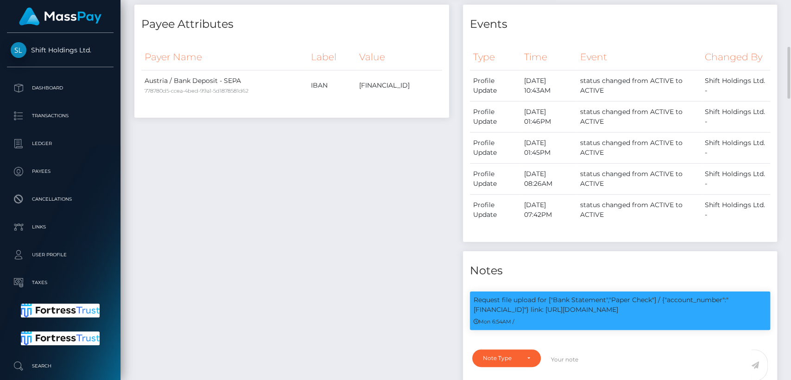
scroll to position [308, 0]
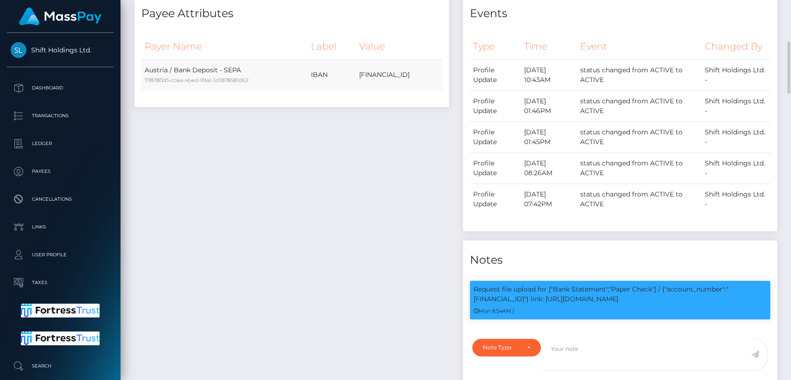
click at [381, 73] on td "[FINANCIAL_ID]" at bounding box center [399, 74] width 86 height 31
copy td "[FINANCIAL_ID]"
click at [289, 206] on div "Payee Attributes Payer Name Label Value Austria / Bank Deposit - SEPA 778780d5-…" at bounding box center [291, 198] width 329 height 408
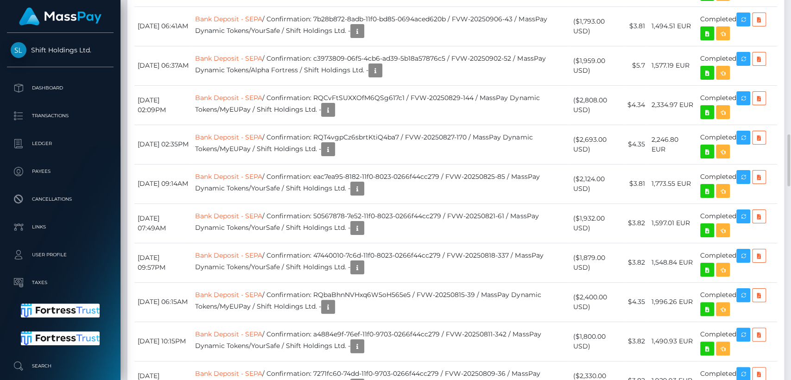
scroll to position [111, 205]
